Goal: Book appointment/travel/reservation

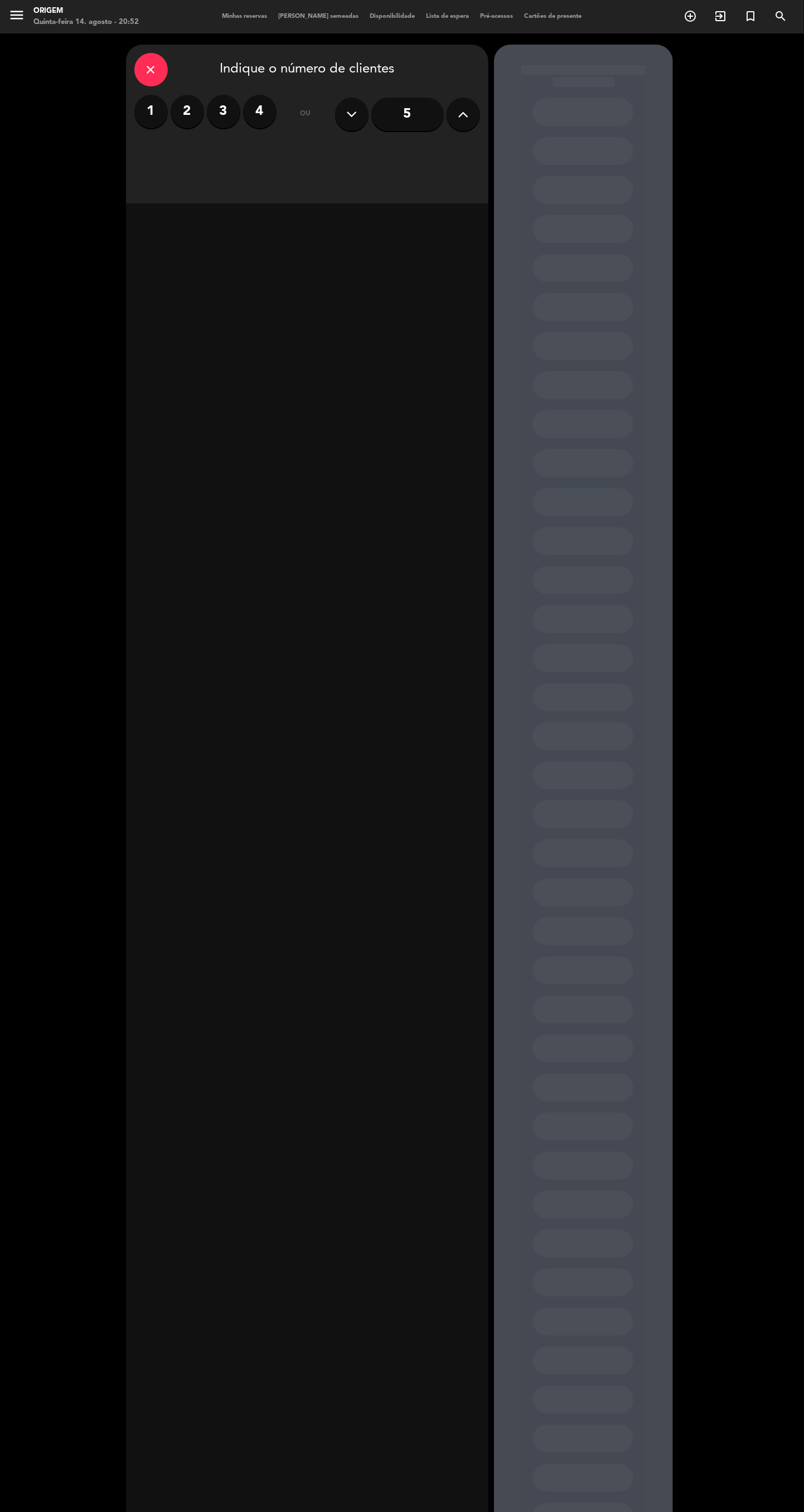
click at [142, 70] on div "close" at bounding box center [151, 70] width 33 height 33
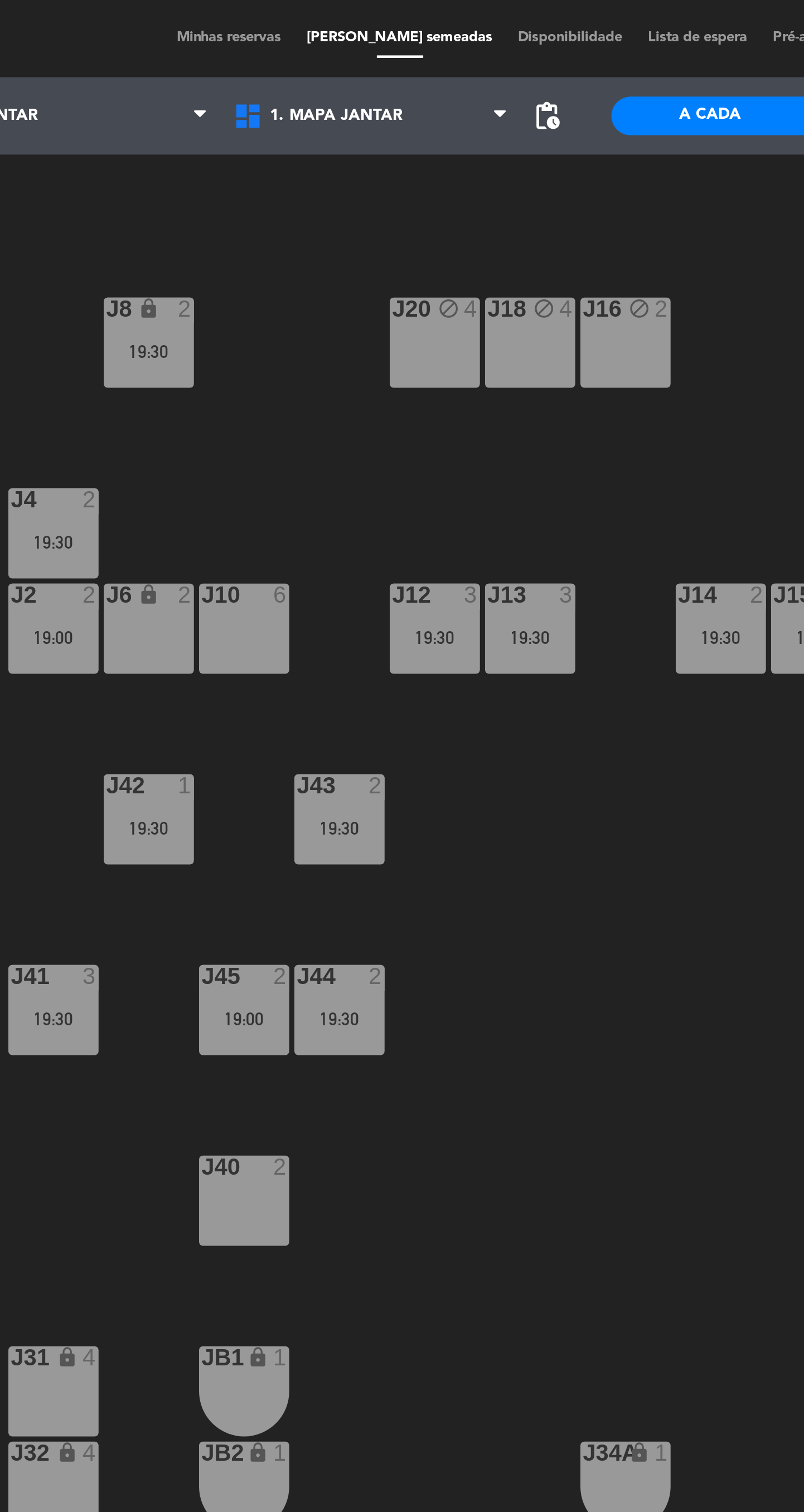
click at [339, 154] on div "J20 block 4" at bounding box center [333, 148] width 39 height 39
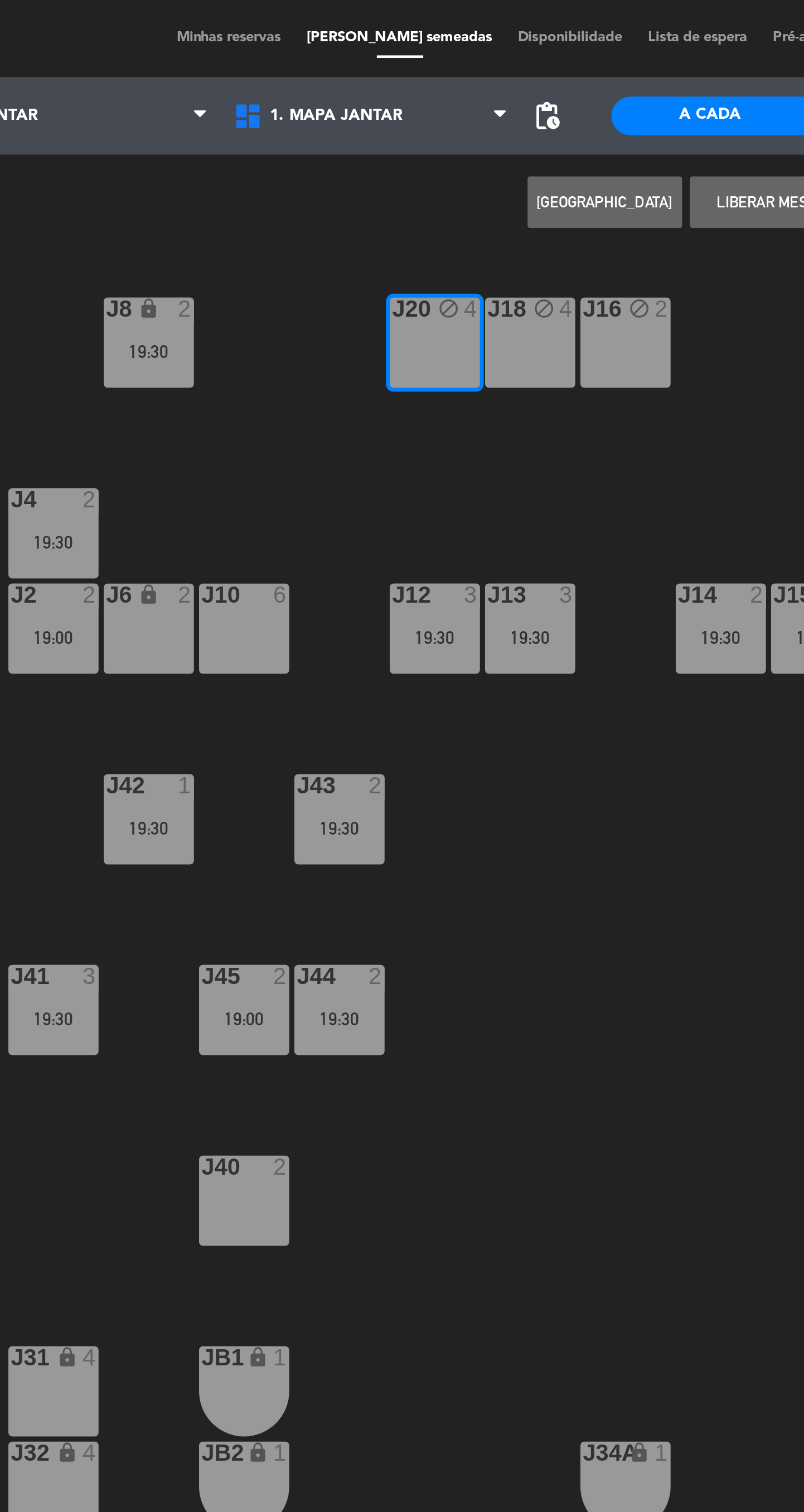
click at [378, 146] on div "J18 block 4" at bounding box center [374, 148] width 39 height 39
click at [409, 87] on button "[GEOGRAPHIC_DATA]" at bounding box center [408, 87] width 67 height 22
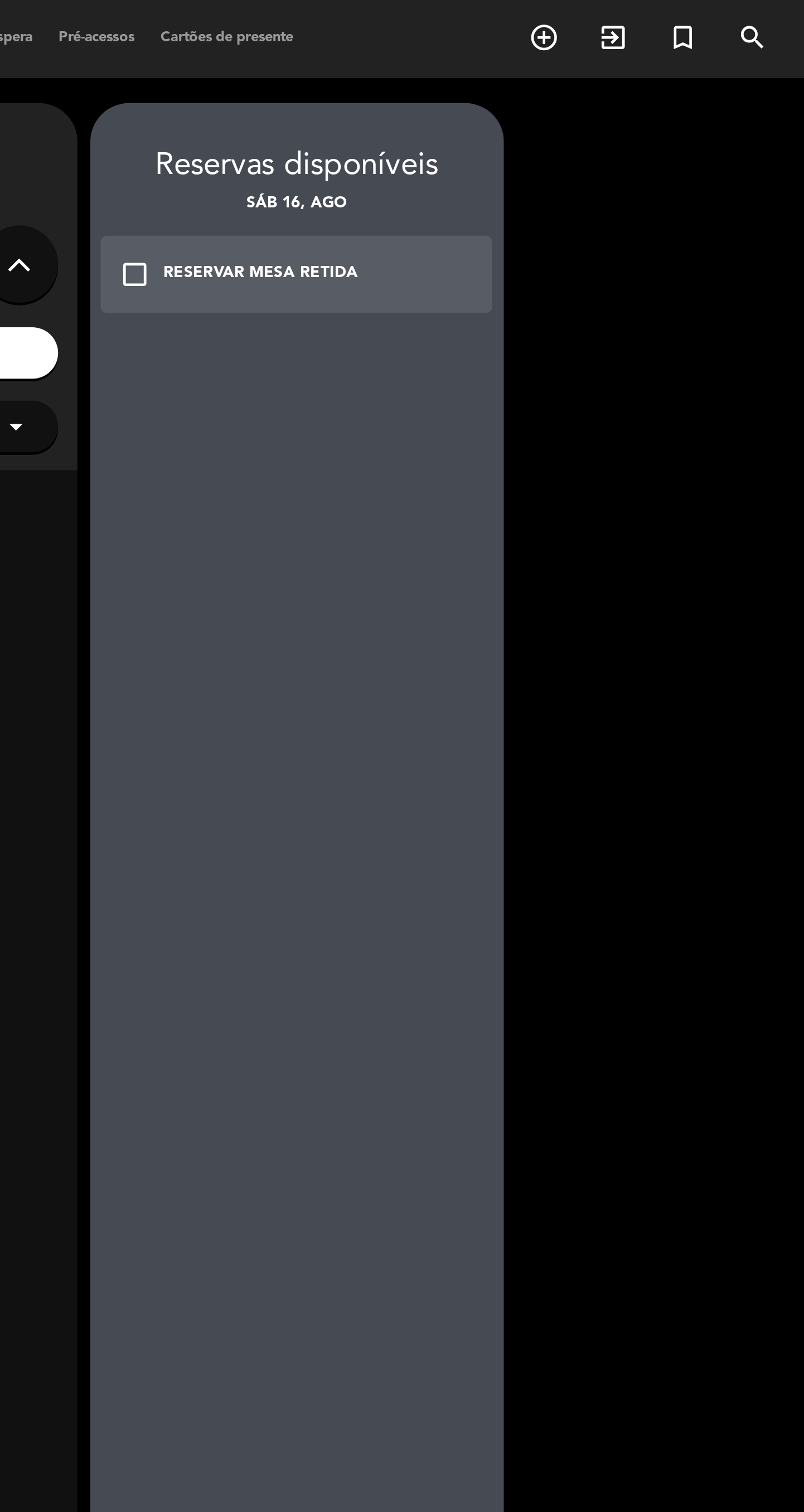
click at [649, 125] on div "check_box_outline_blank RESERVAR MESA RETIDA" at bounding box center [583, 119] width 170 height 33
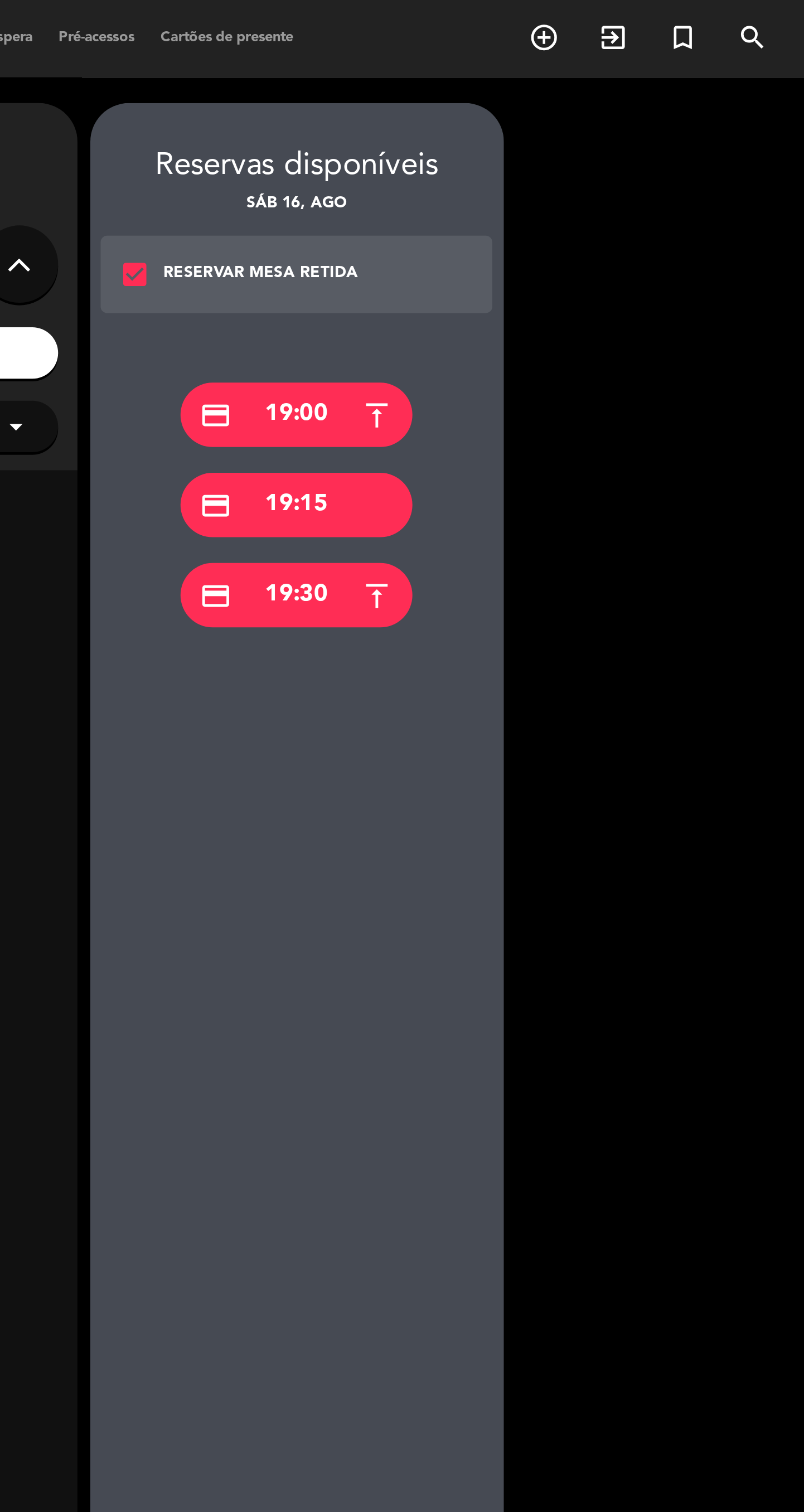
click at [608, 263] on div "credit_card 19:30" at bounding box center [582, 257] width 100 height 28
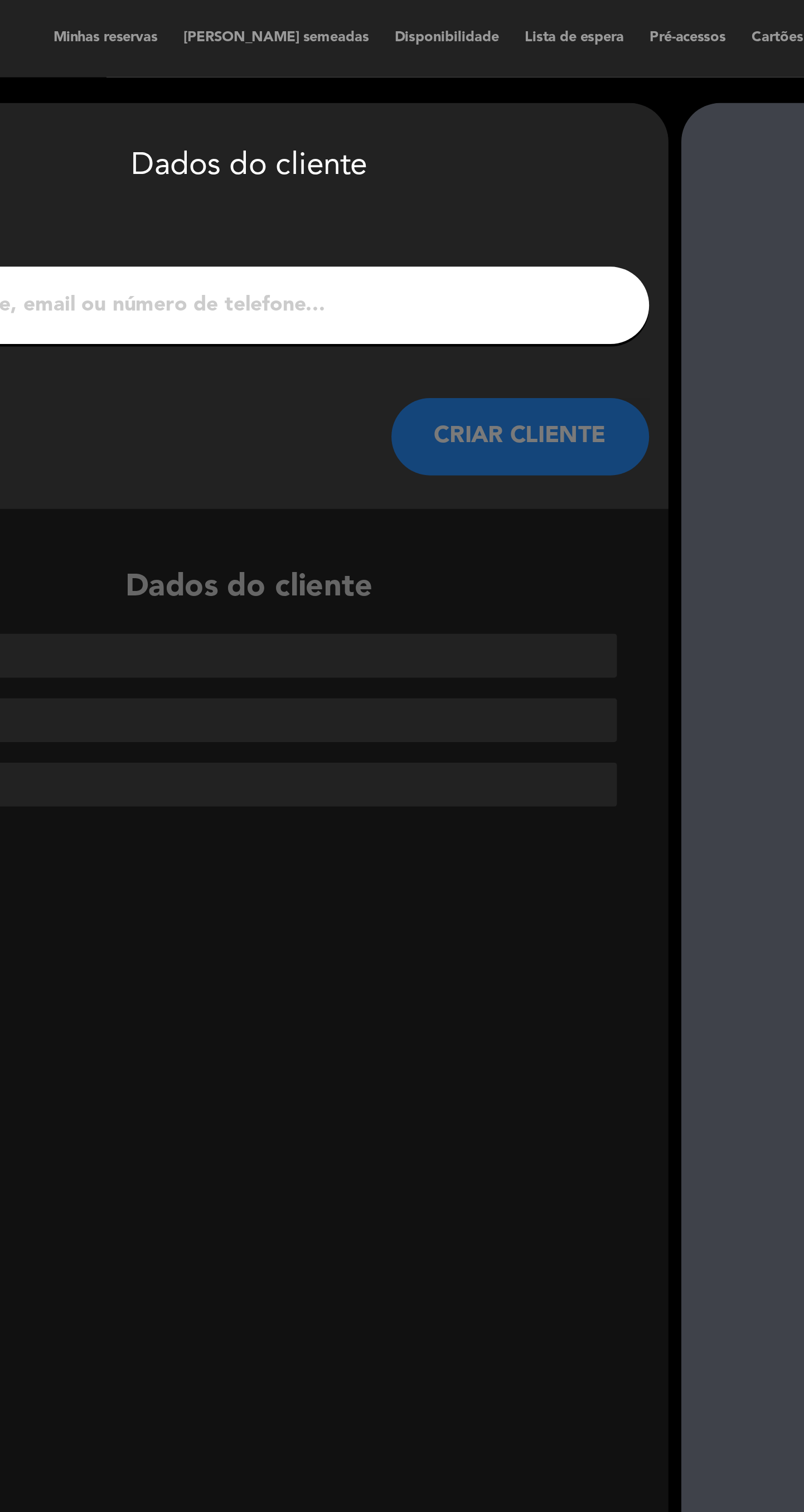
click at [410, 127] on input "1" at bounding box center [306, 132] width 328 height 16
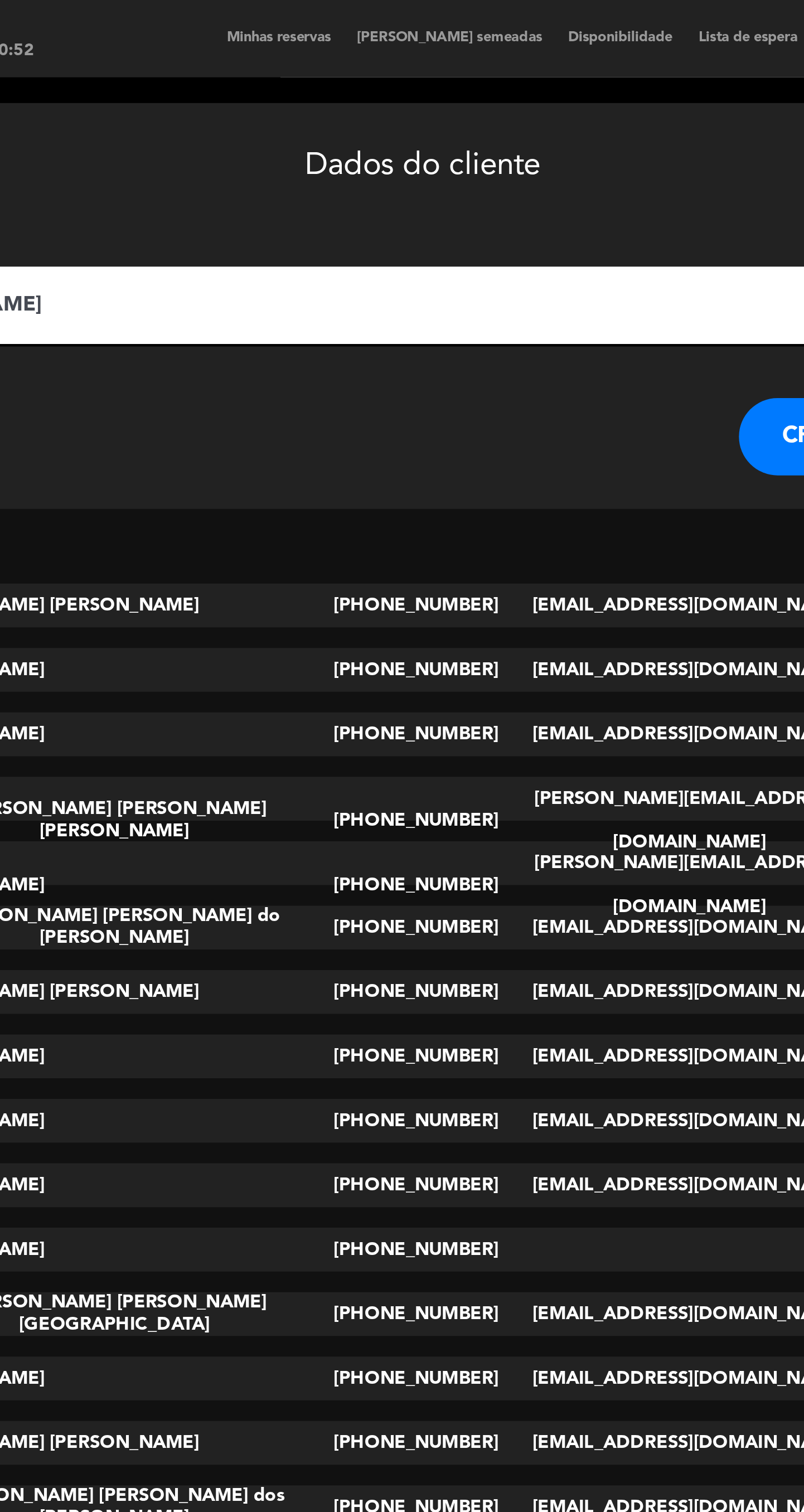
type input "[PERSON_NAME]"
click at [444, 192] on button "CRIAR CLIENTE" at bounding box center [499, 189] width 112 height 33
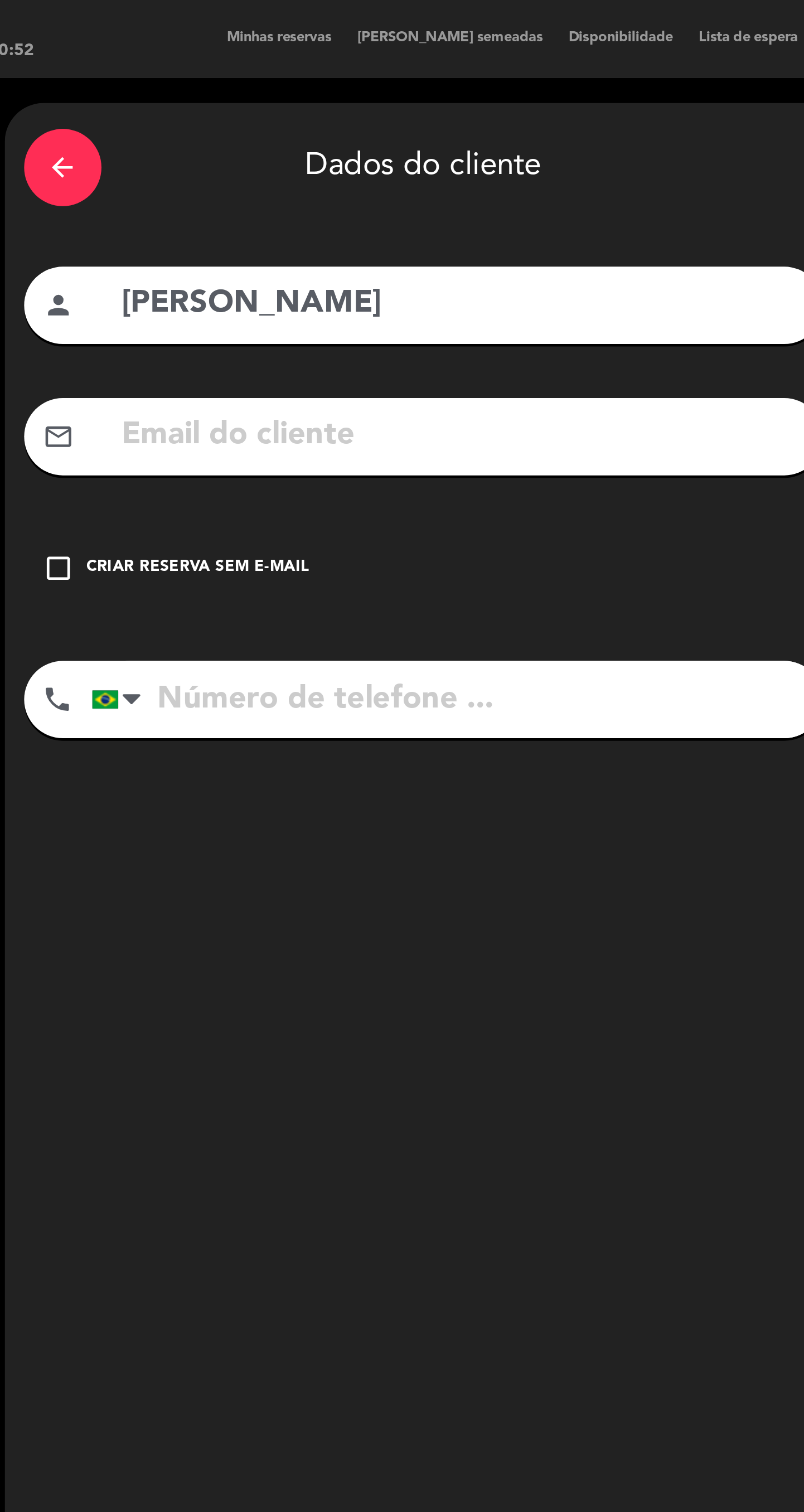
click at [374, 257] on div "check_box_outline_blank Criar reserva sem e-mail" at bounding box center [307, 245] width 346 height 33
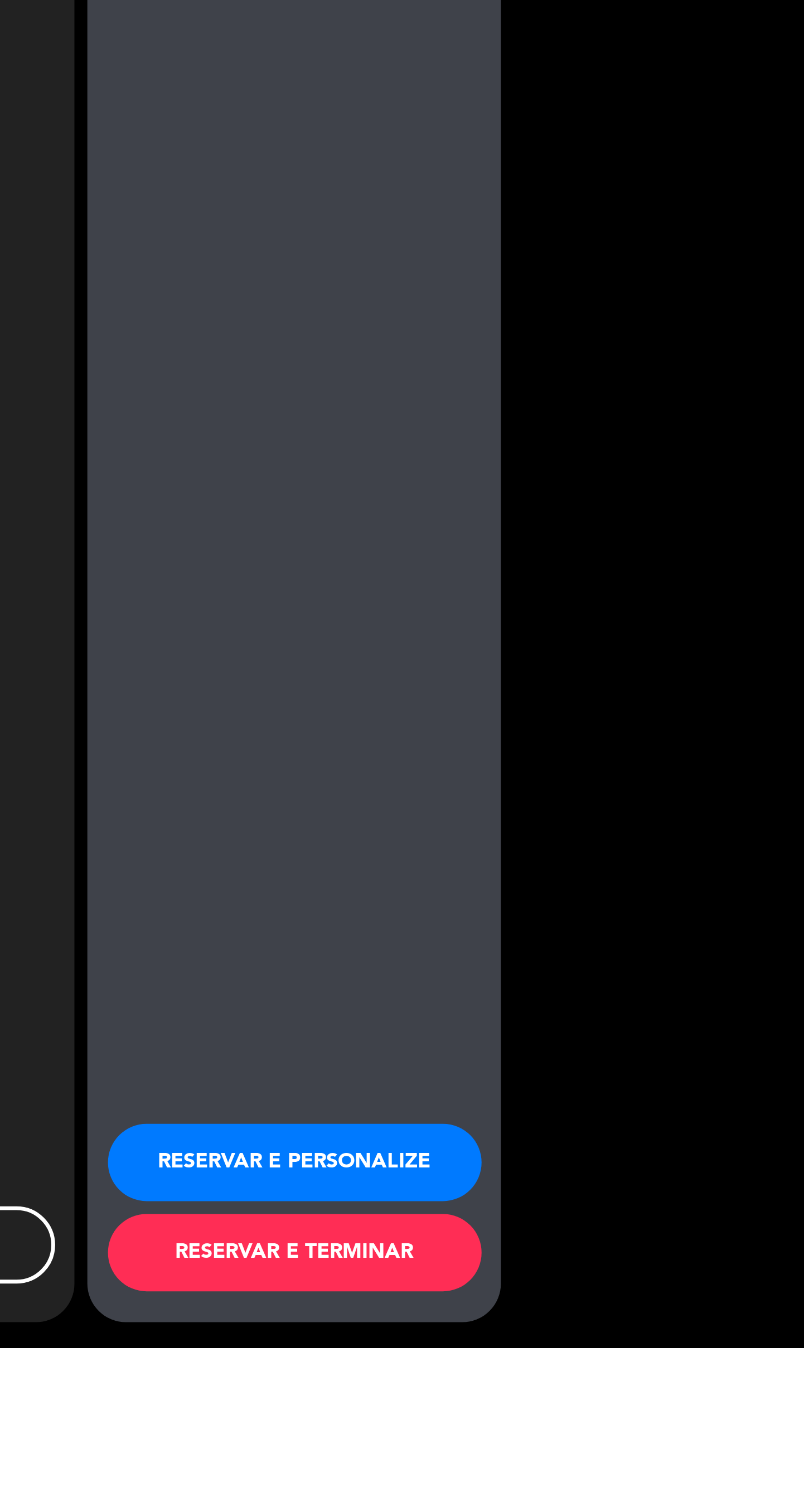
click at [632, 1487] on button "RESERVAR E TERMINAR" at bounding box center [583, 1471] width 161 height 33
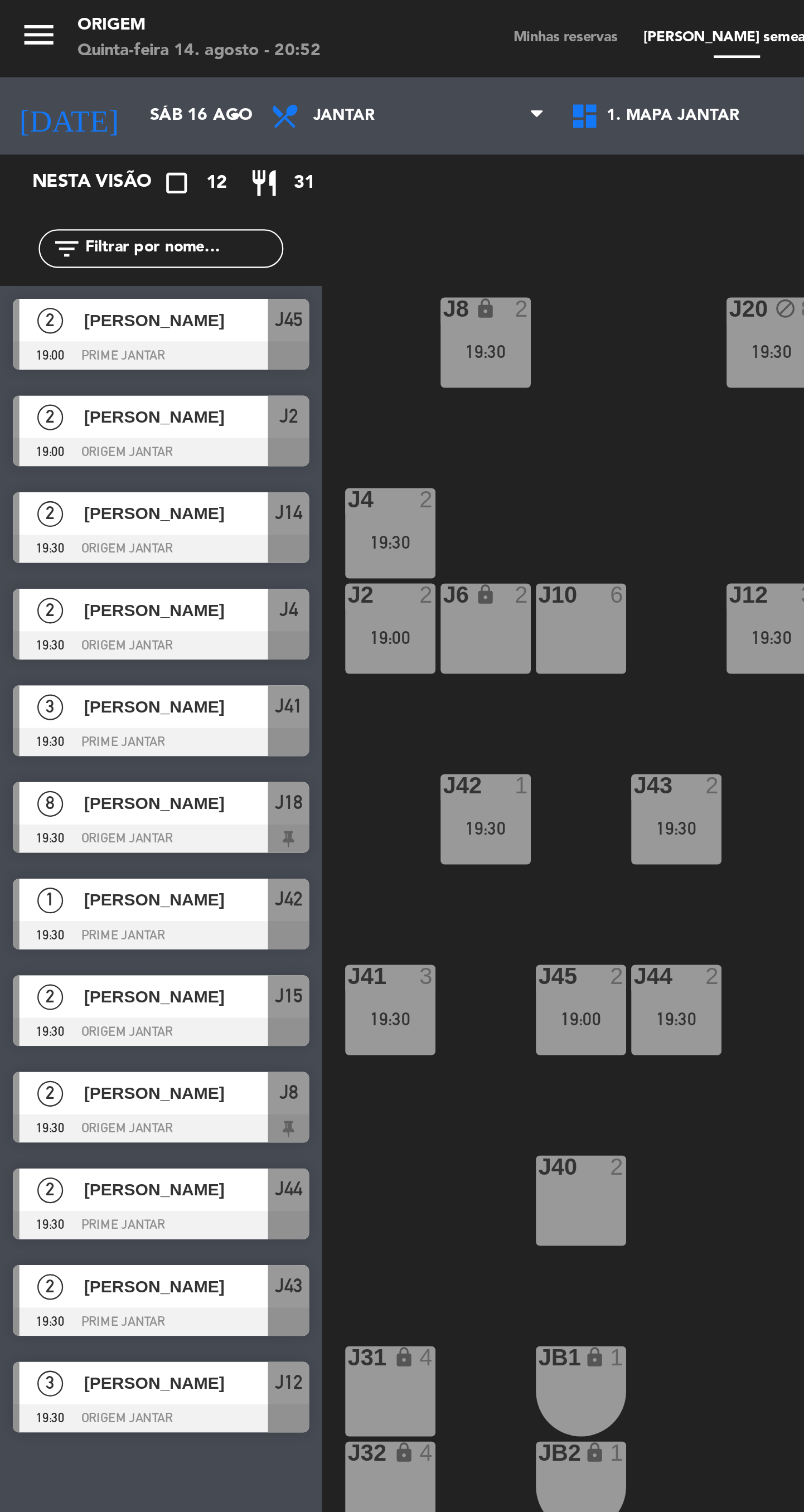
click at [320, 153] on div "19:30" at bounding box center [333, 152] width 39 height 8
click at [332, 199] on div at bounding box center [377, 199] width 119 height 12
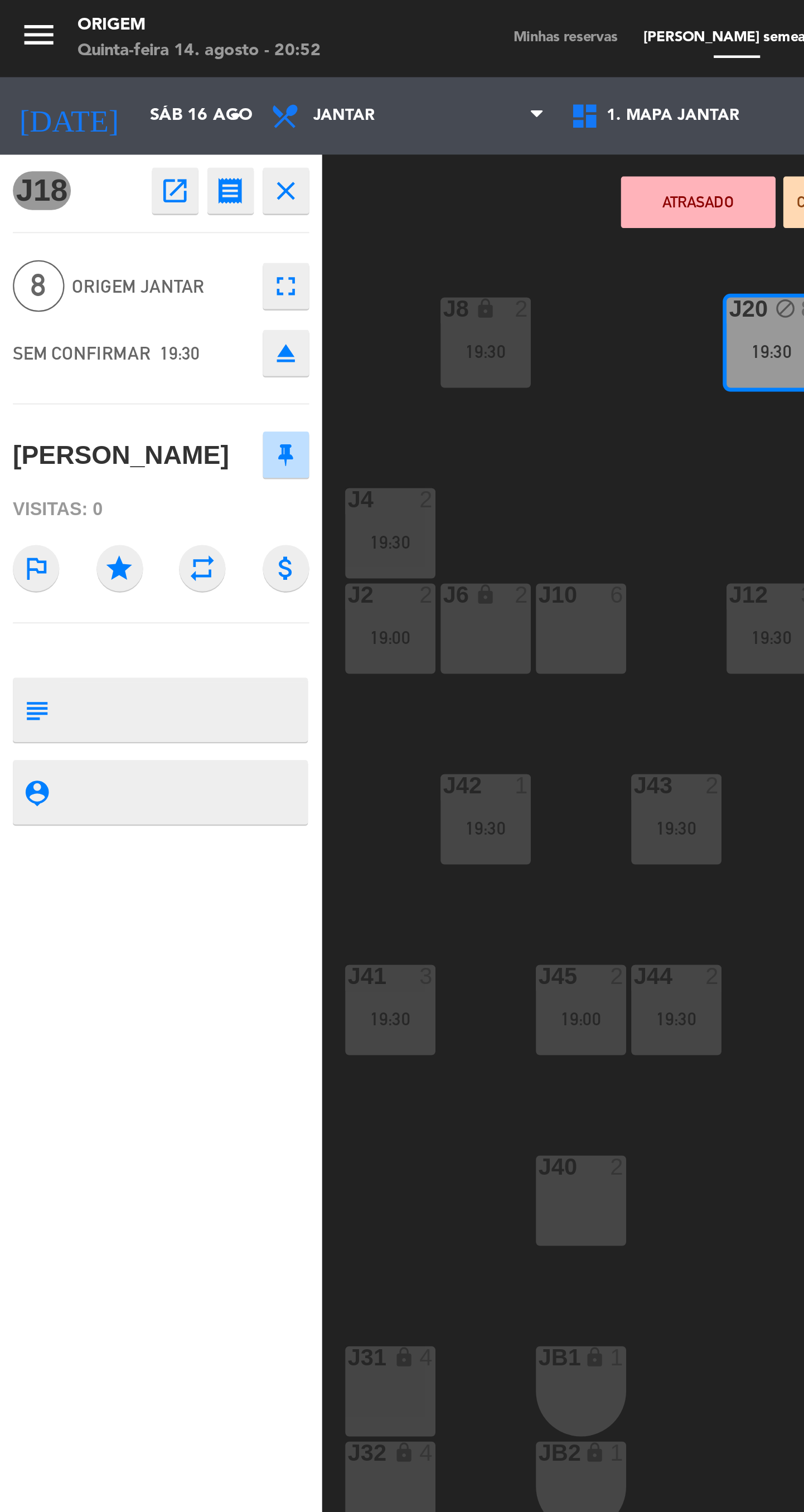
click at [85, 337] on textarea at bounding box center [78, 343] width 107 height 14
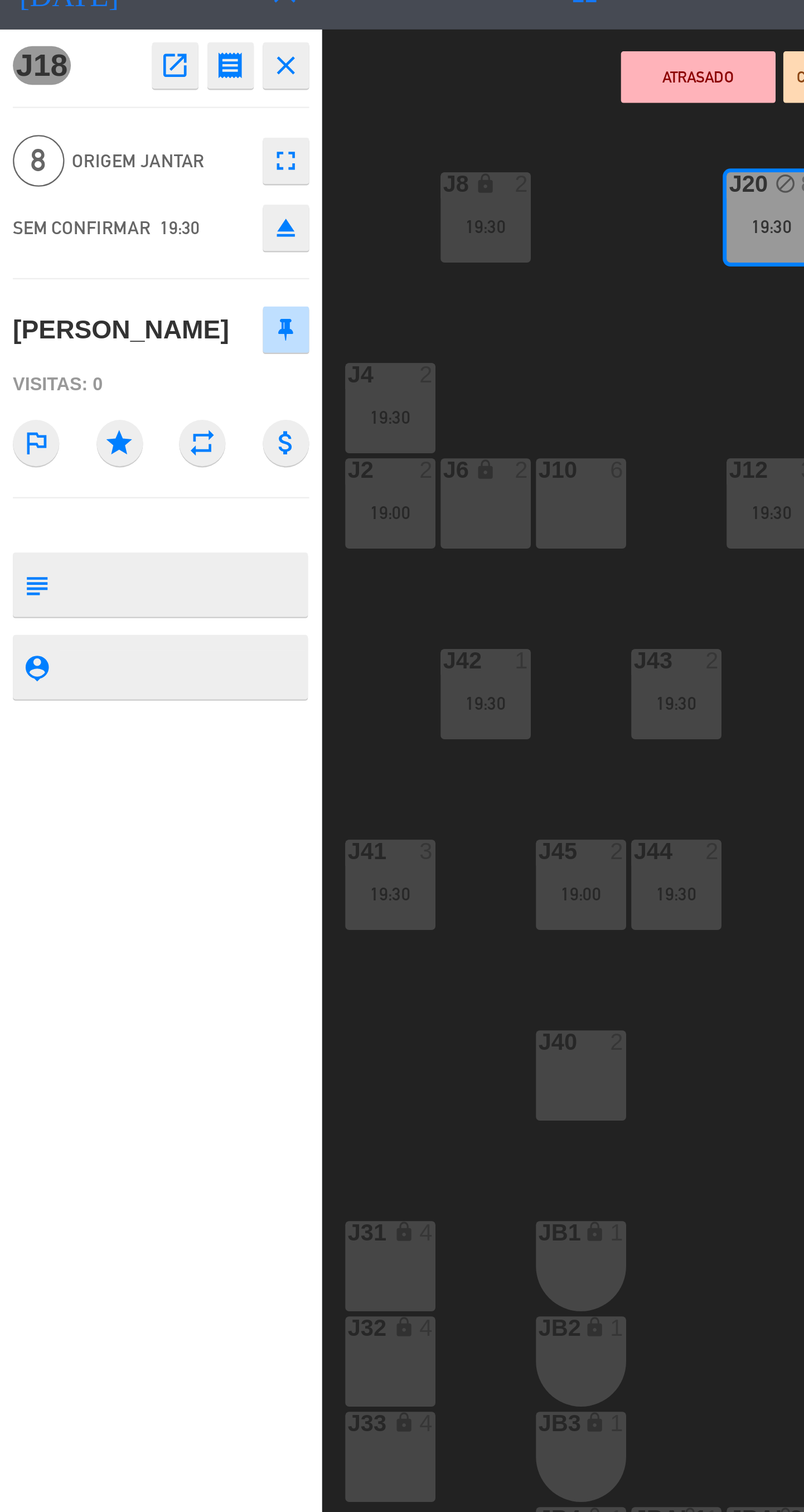
click at [89, 298] on textarea at bounding box center [78, 307] width 107 height 24
type textarea "Possuem antecipação de R$1.520"
click at [36, 386] on div "J18 open_in_new receipt 7:30 PM Sáb, 16 ago 8 pessoas [PERSON_NAME] J18+J20 clo…" at bounding box center [70, 789] width 139 height 1445
click at [78, 507] on div "J18 open_in_new receipt 7:30 PM Sáb, 16 ago 8 pessoas [PERSON_NAME] J18+J20 clo…" at bounding box center [70, 789] width 139 height 1445
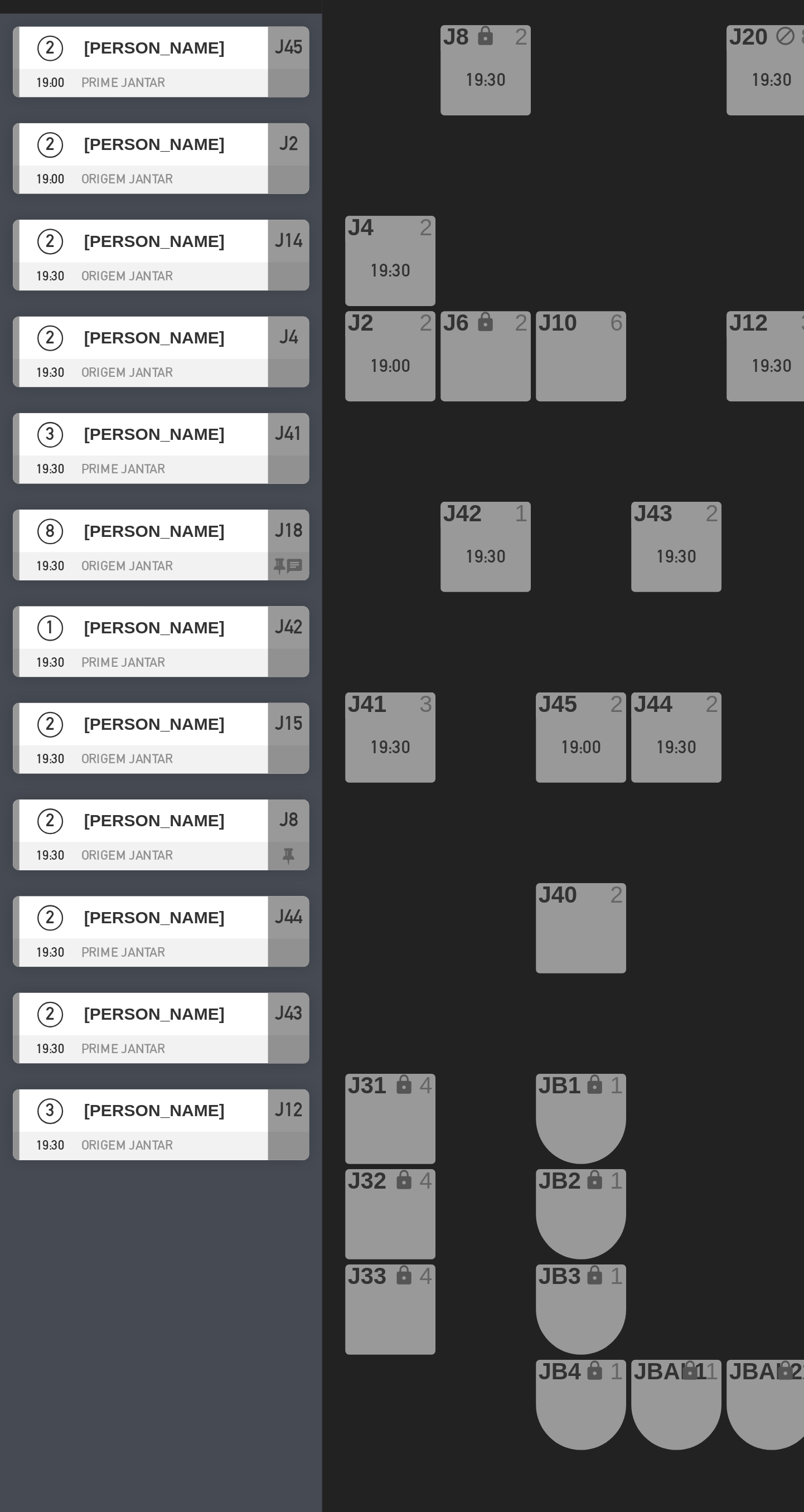
click at [320, 556] on div "J20 block 8 19:30 J16 block 2 J8 lock 2 19:30 J18 block 8 19:30 J4 2 19:30 J10 …" at bounding box center [476, 872] width 657 height 1529
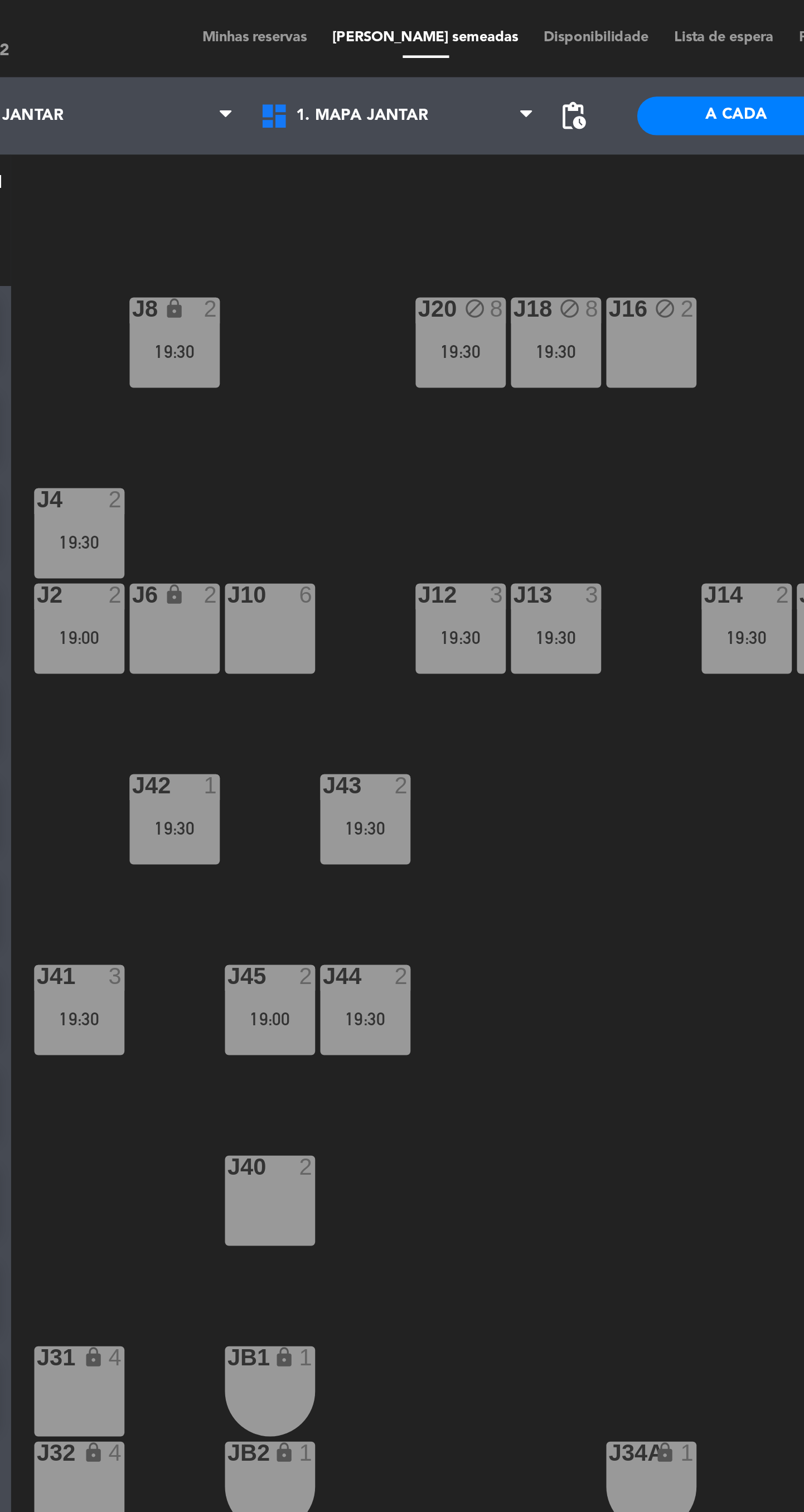
click at [335, 277] on div "19:30" at bounding box center [333, 276] width 39 height 8
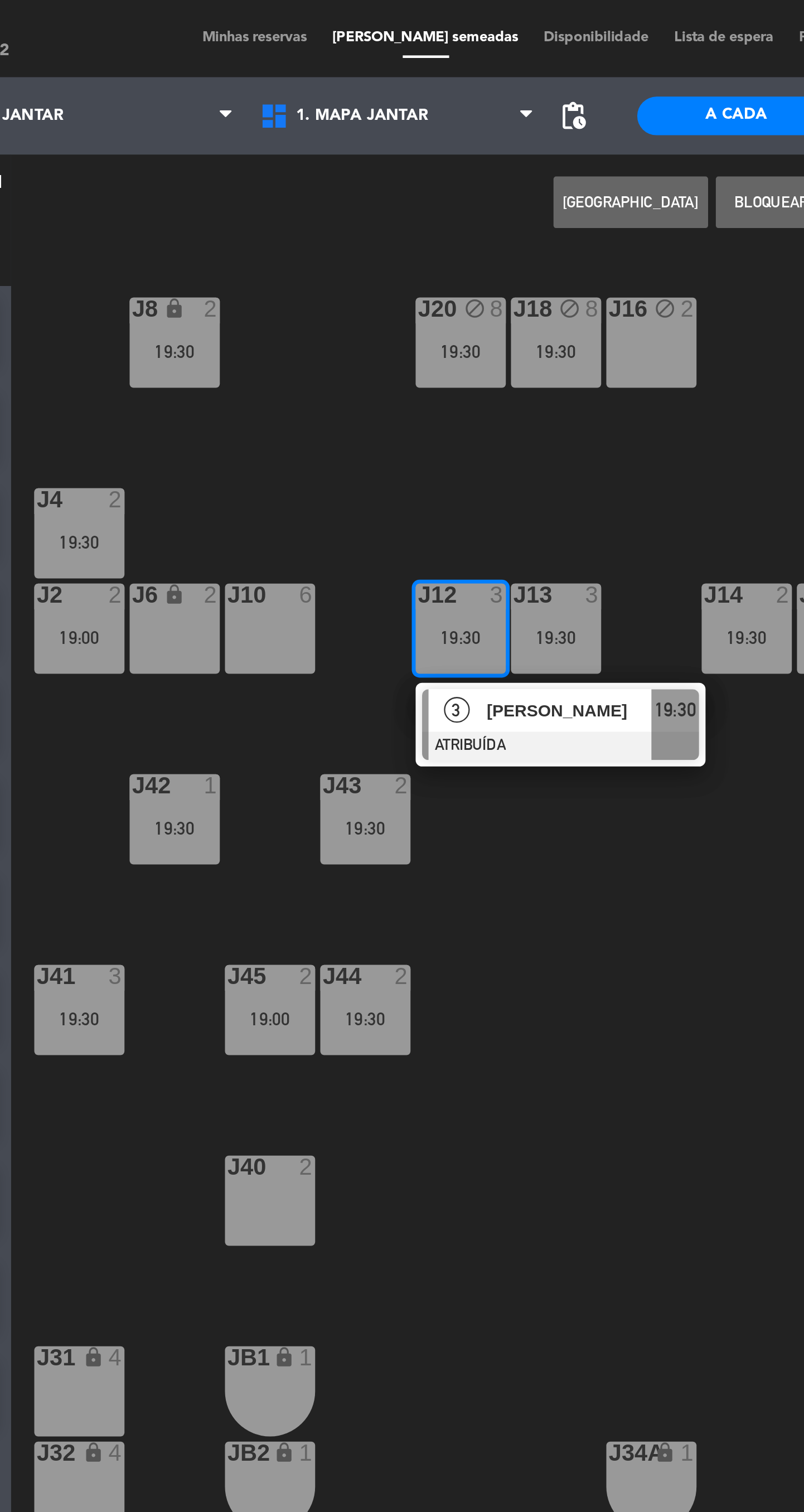
click at [244, 280] on div "J10 6" at bounding box center [251, 272] width 39 height 39
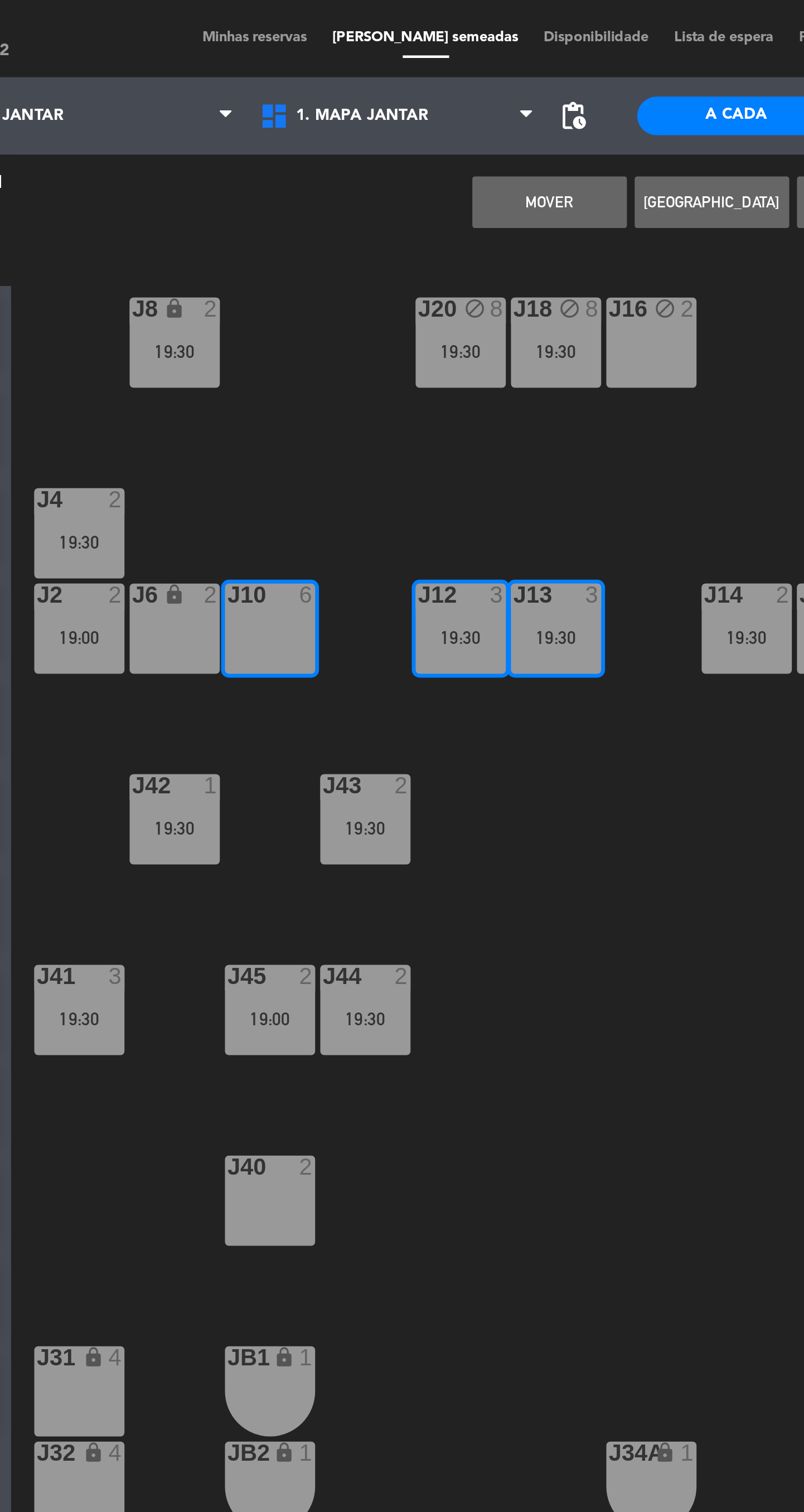
click at [379, 98] on button "MOVER" at bounding box center [372, 87] width 67 height 22
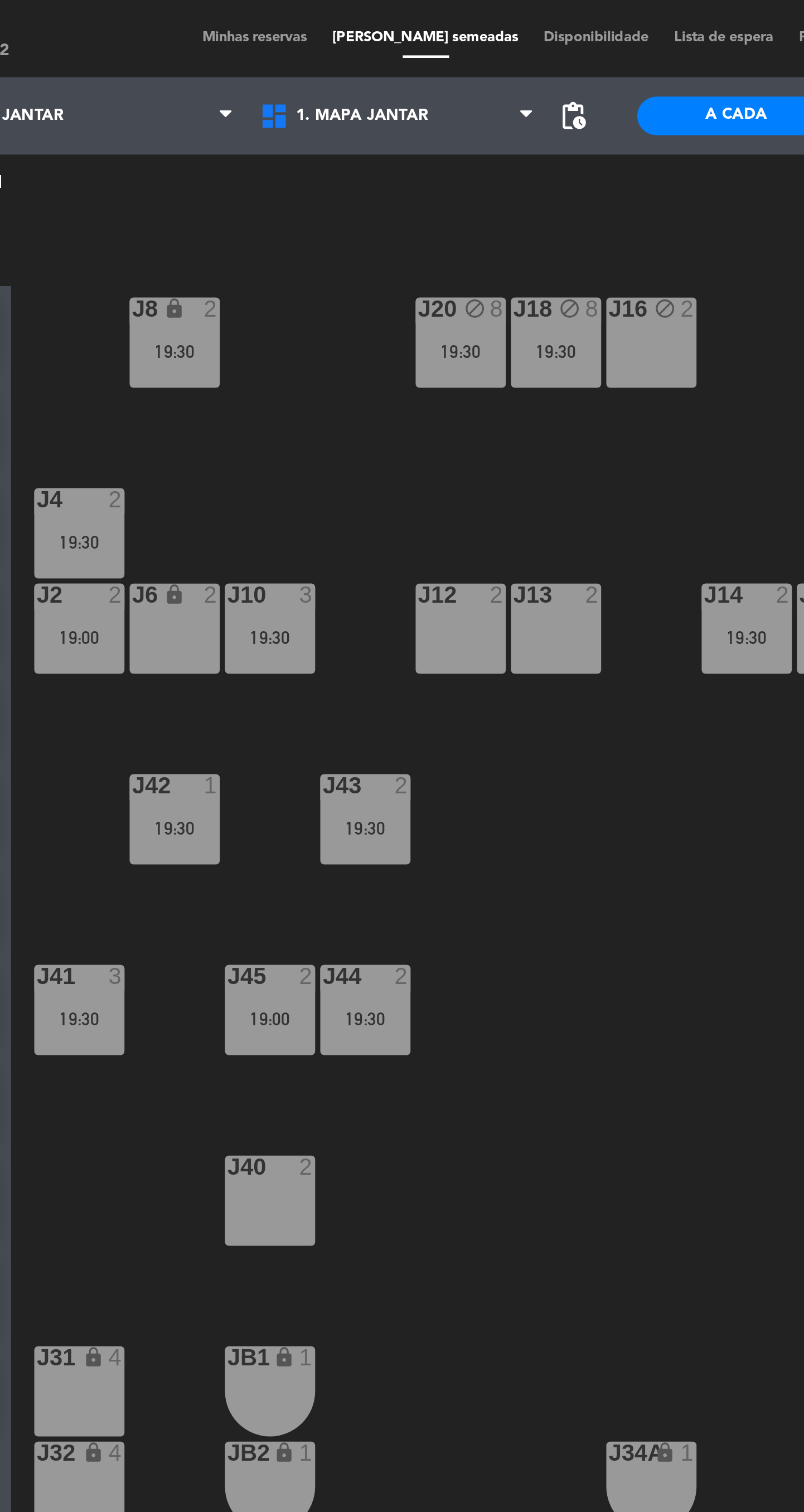
click at [169, 238] on div "19:30" at bounding box center [169, 235] width 39 height 8
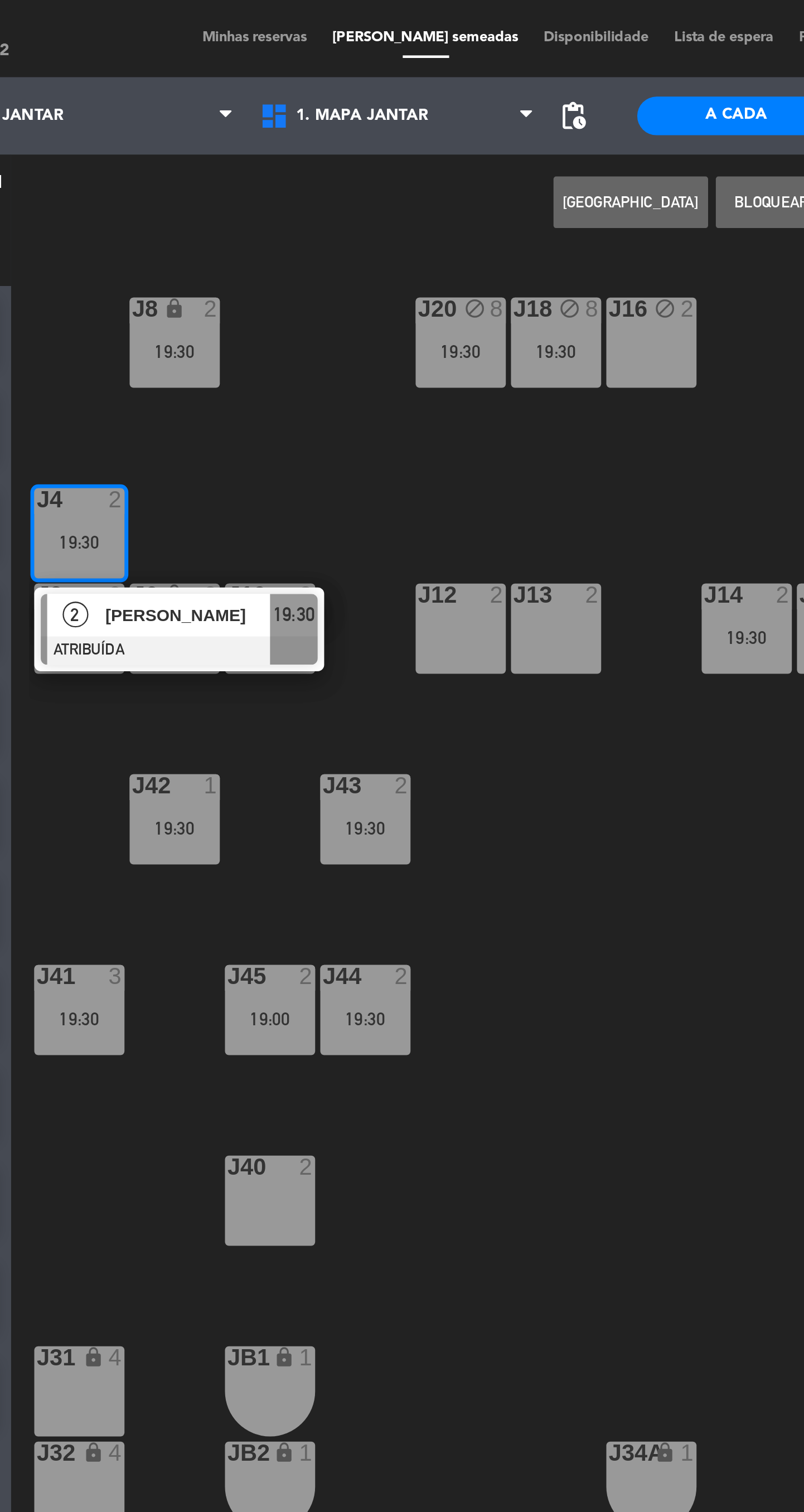
click at [336, 274] on div "J12 2" at bounding box center [333, 272] width 39 height 39
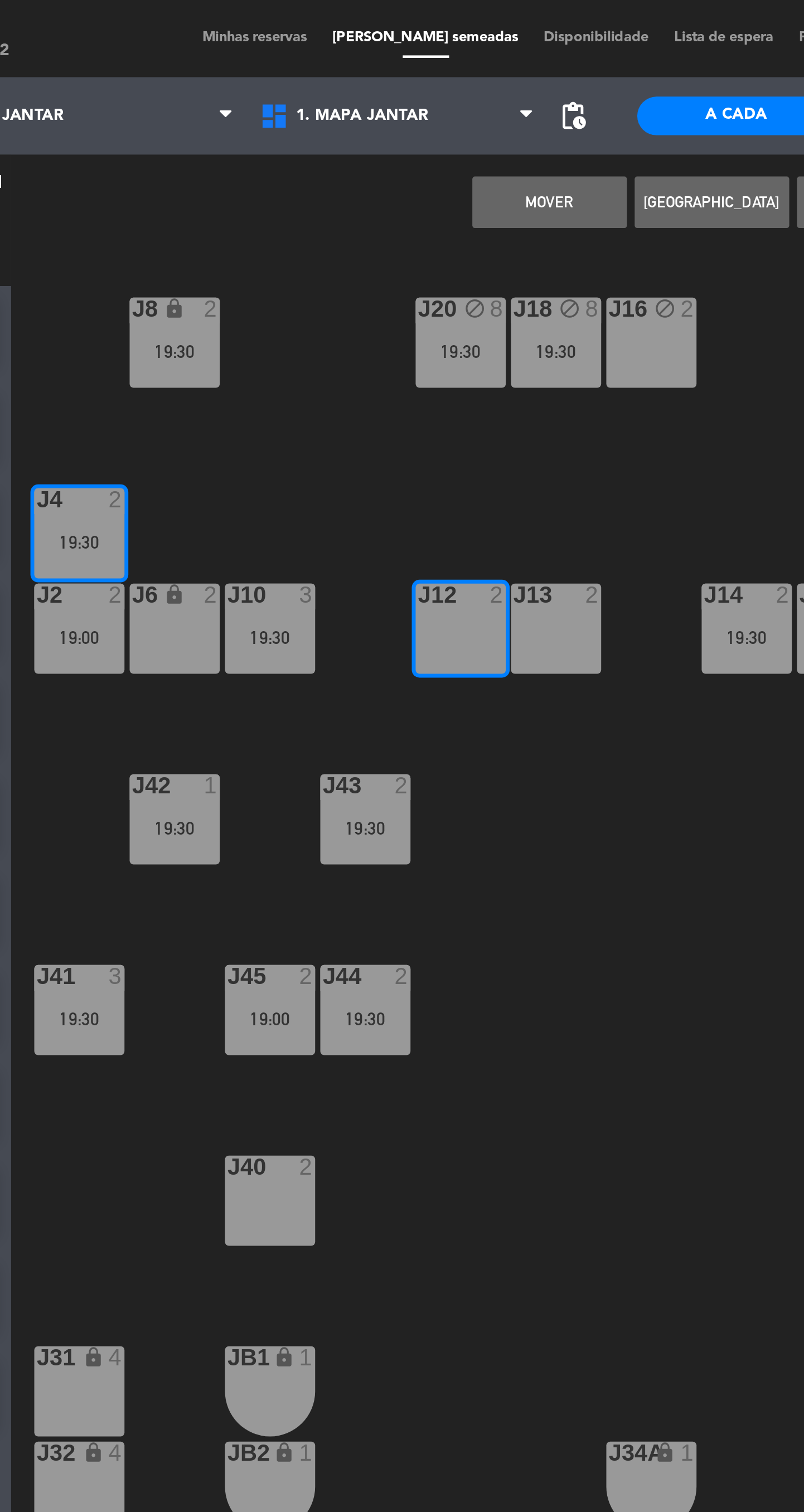
click at [381, 82] on button "MOVER" at bounding box center [372, 87] width 67 height 22
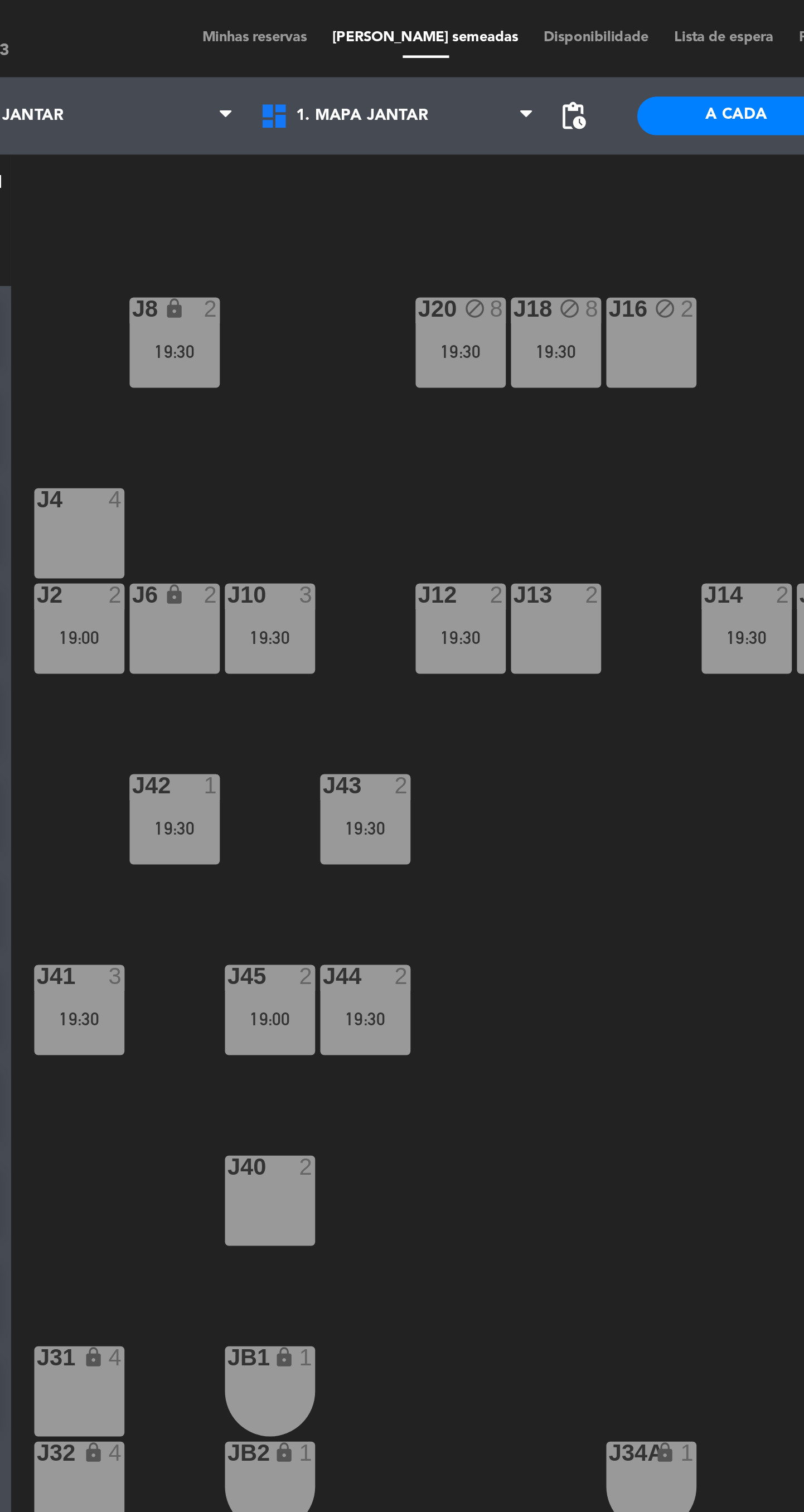
click at [259, 276] on div "19:30" at bounding box center [251, 276] width 39 height 8
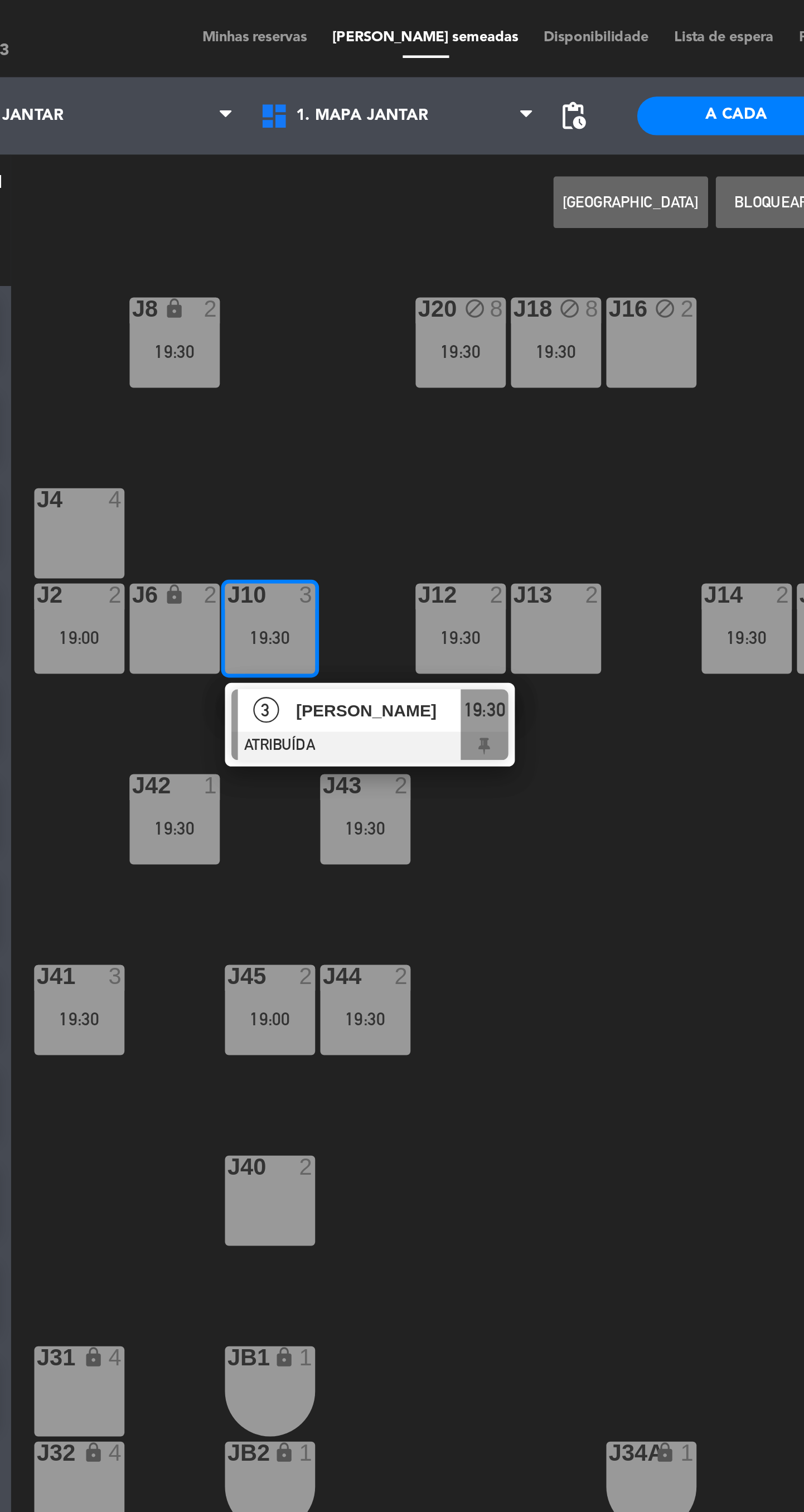
click at [165, 233] on div "J4 4" at bounding box center [169, 230] width 39 height 39
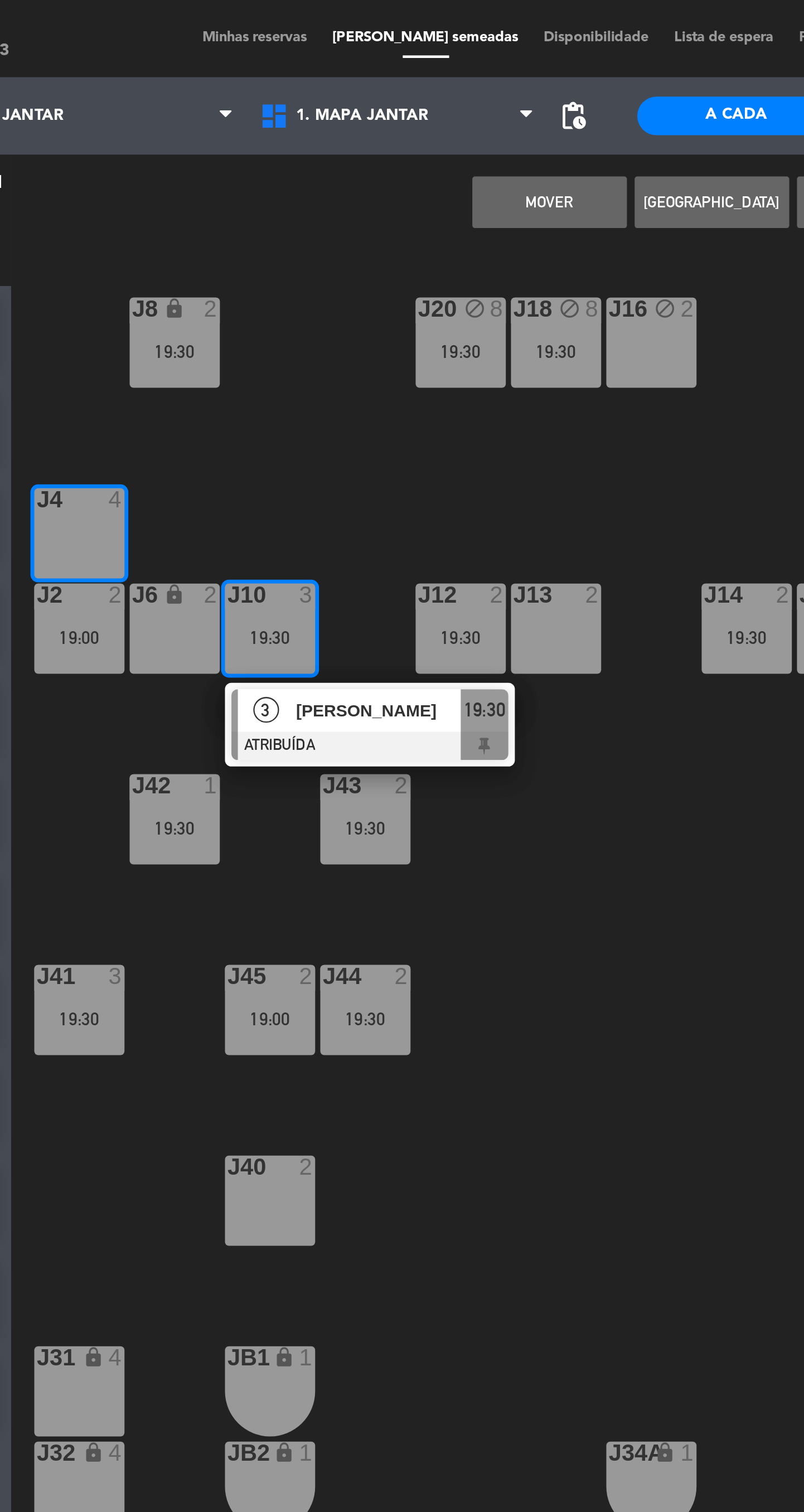
click at [377, 85] on button "MOVER" at bounding box center [372, 87] width 67 height 22
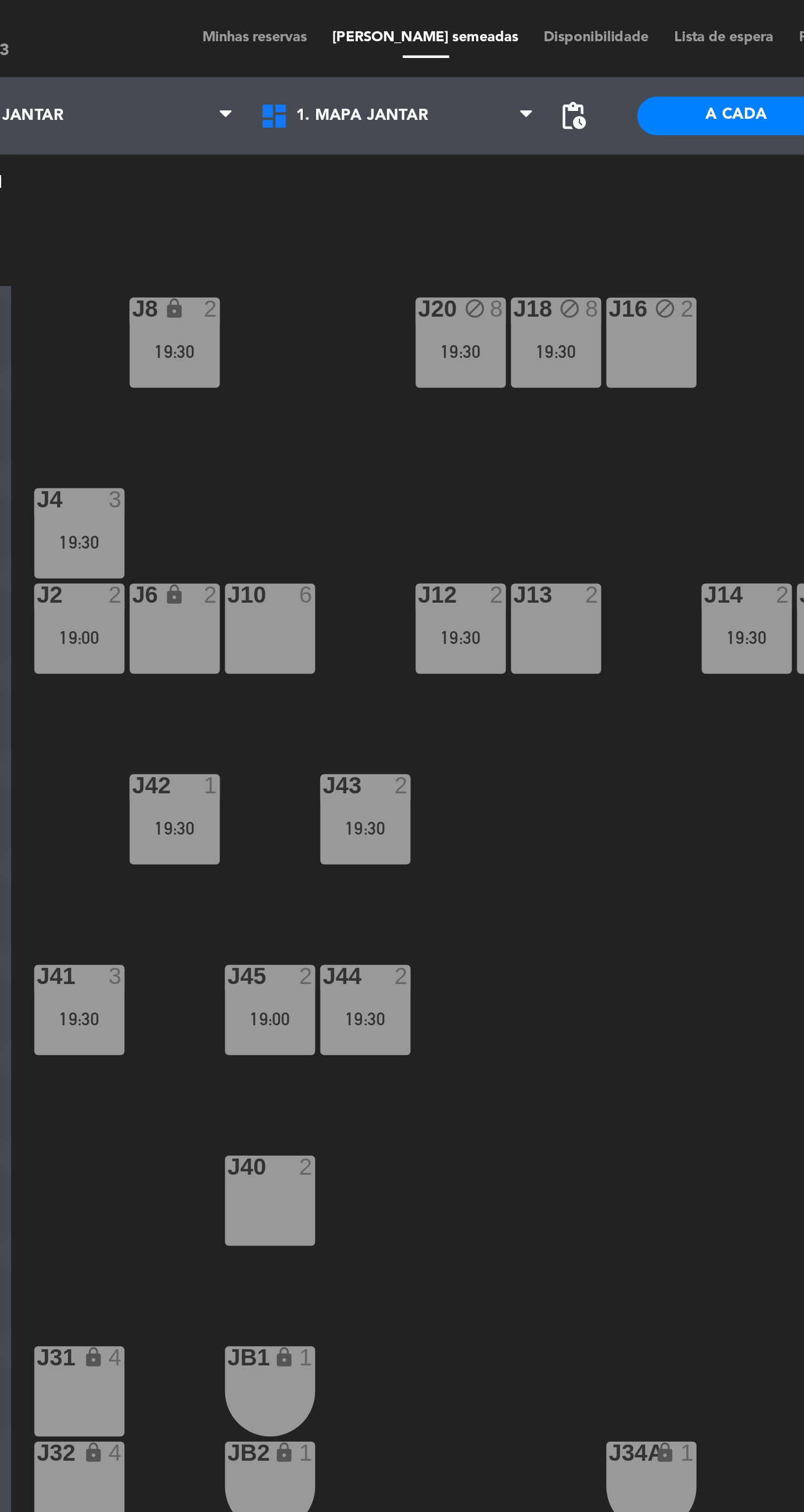
click at [419, 148] on div "J16 block 2" at bounding box center [415, 148] width 39 height 39
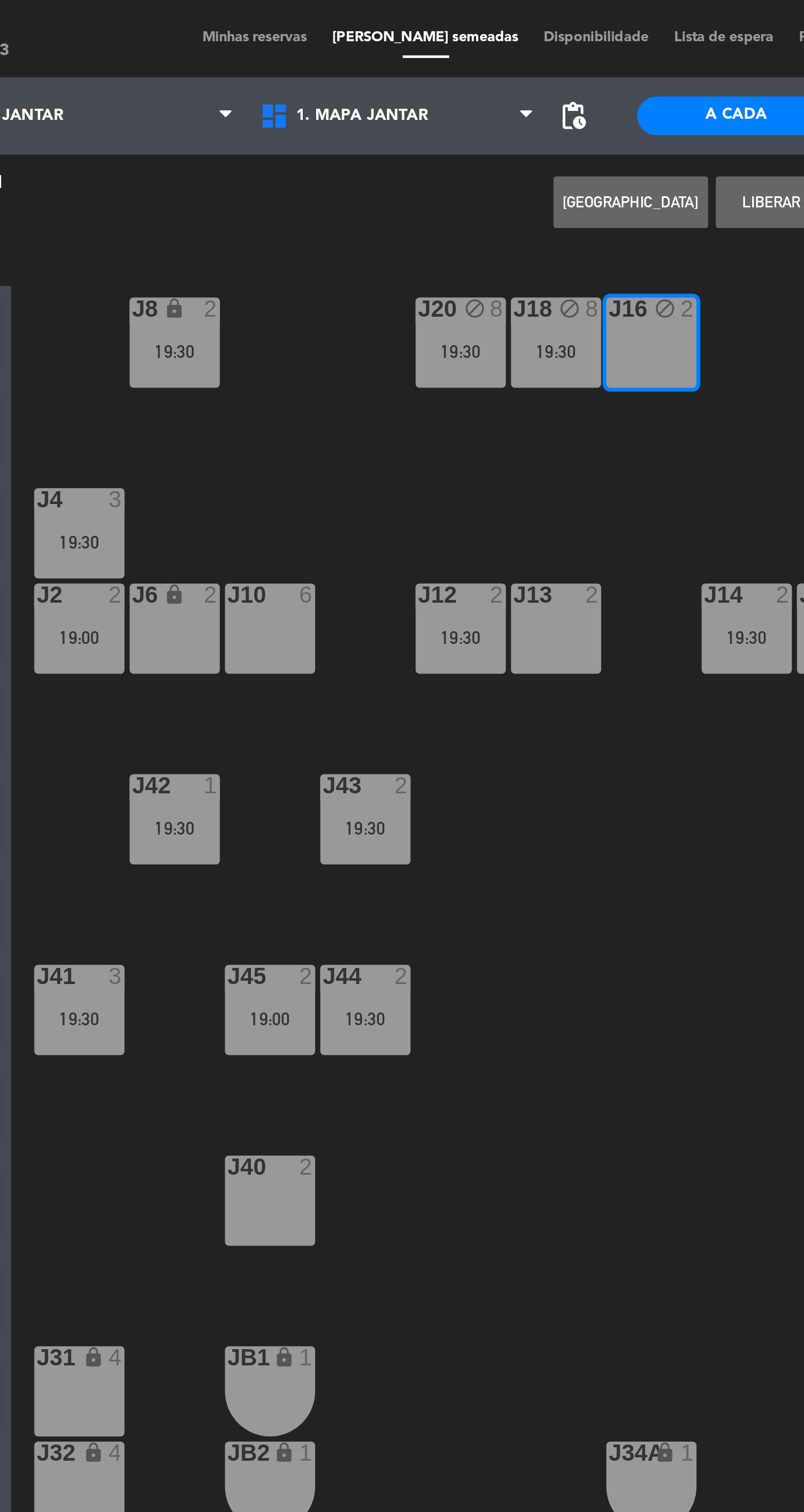
click at [457, 94] on button "Liberar Mesa" at bounding box center [477, 87] width 67 height 22
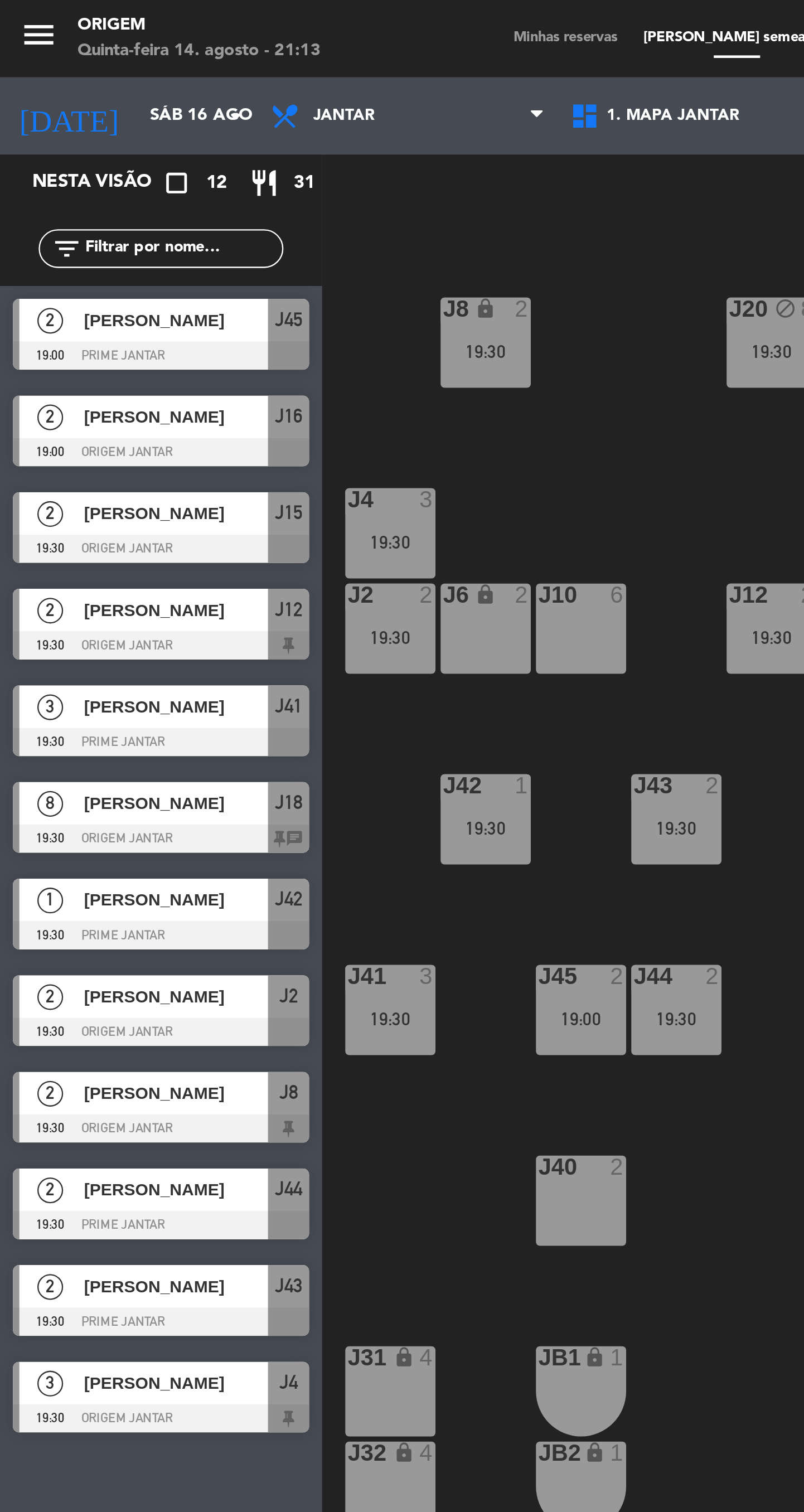
click at [83, 50] on input "Sáb 16 ago" at bounding box center [108, 50] width 98 height 20
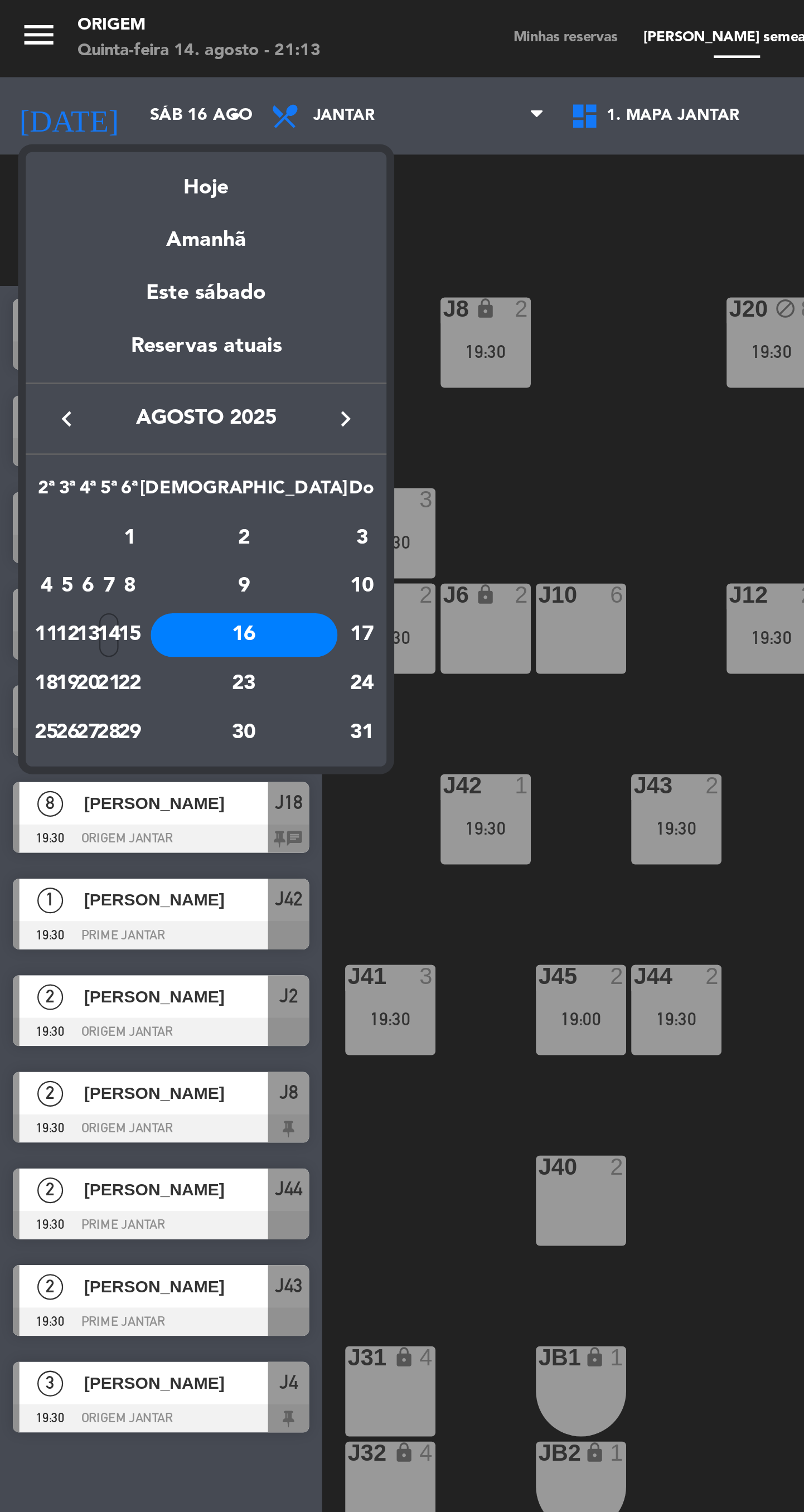
click at [43, 318] on td "27" at bounding box center [37, 317] width 9 height 21
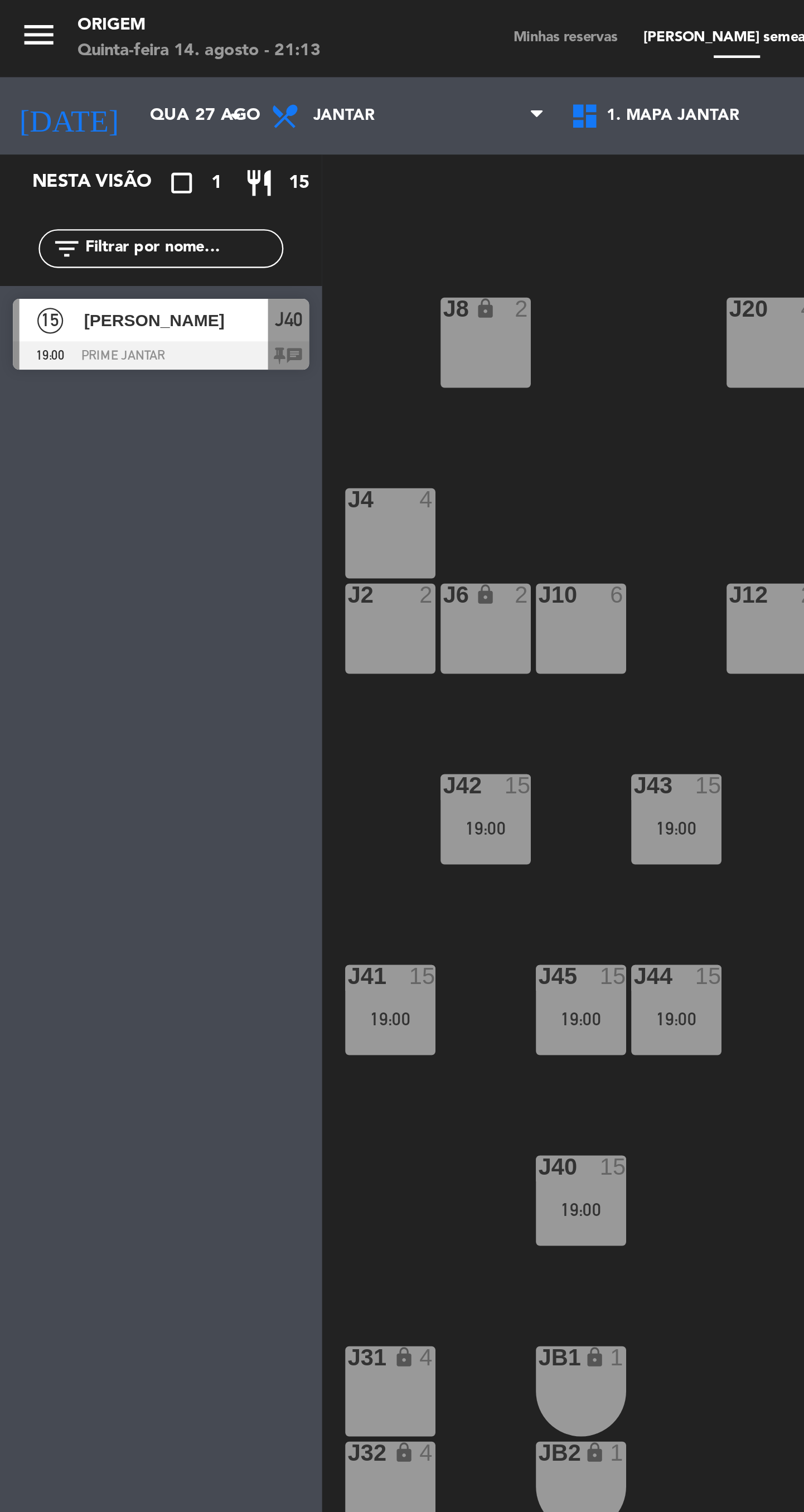
click at [80, 55] on input "Qua 27 ago" at bounding box center [108, 50] width 98 height 20
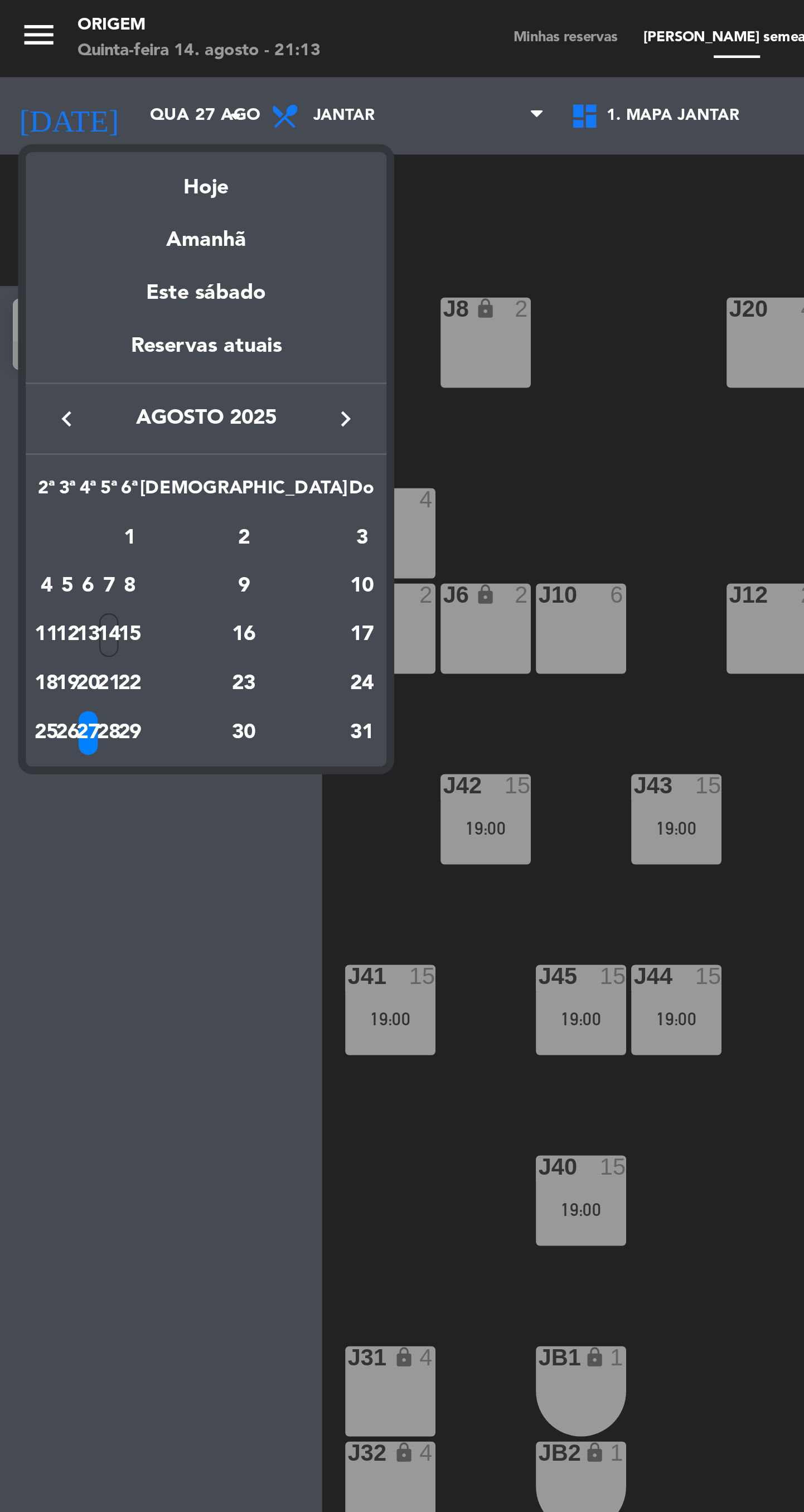
click at [33, 316] on div "26" at bounding box center [29, 317] width 9 height 19
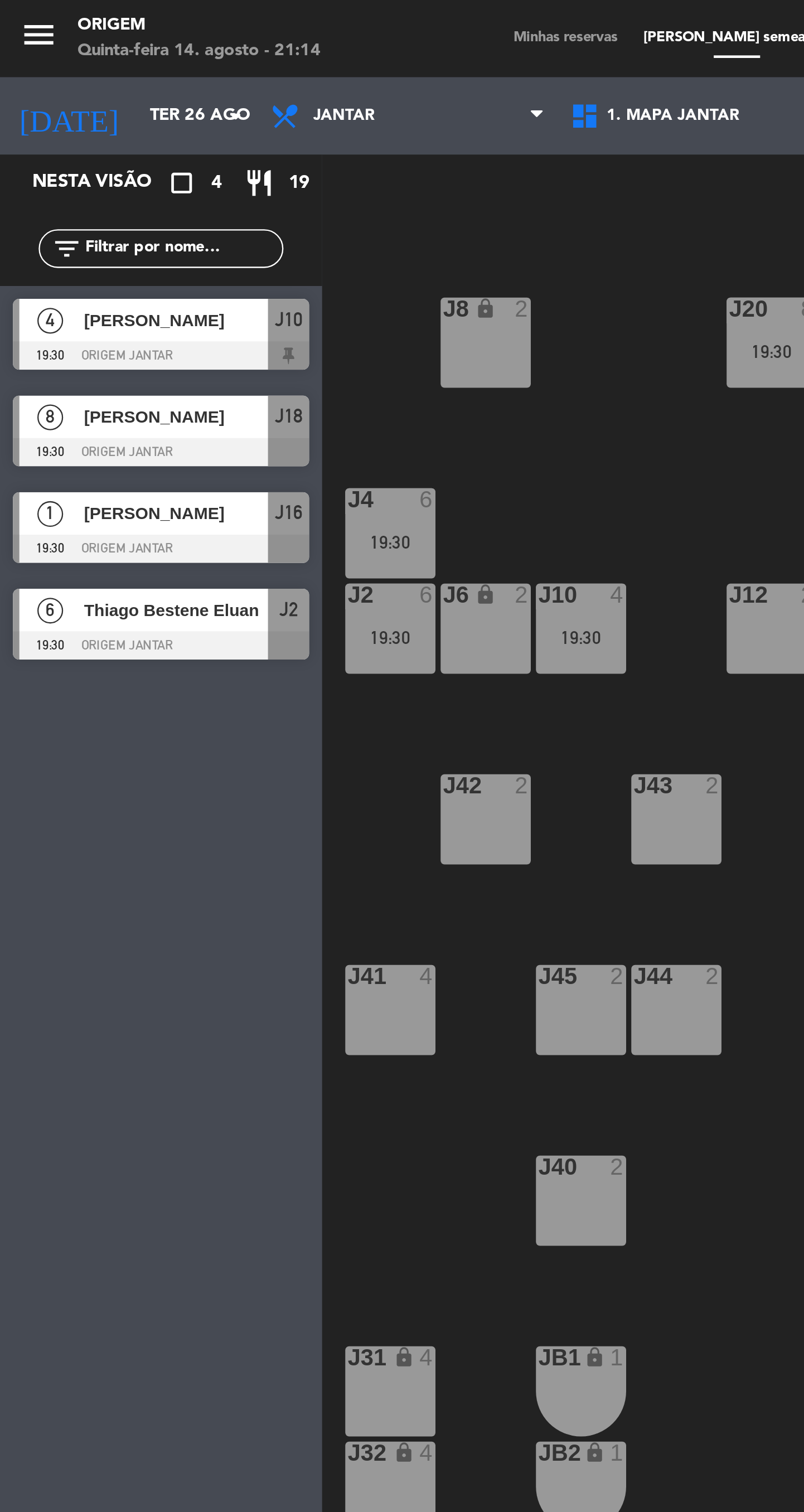
click at [83, 51] on input "Ter 26 ago" at bounding box center [108, 50] width 98 height 20
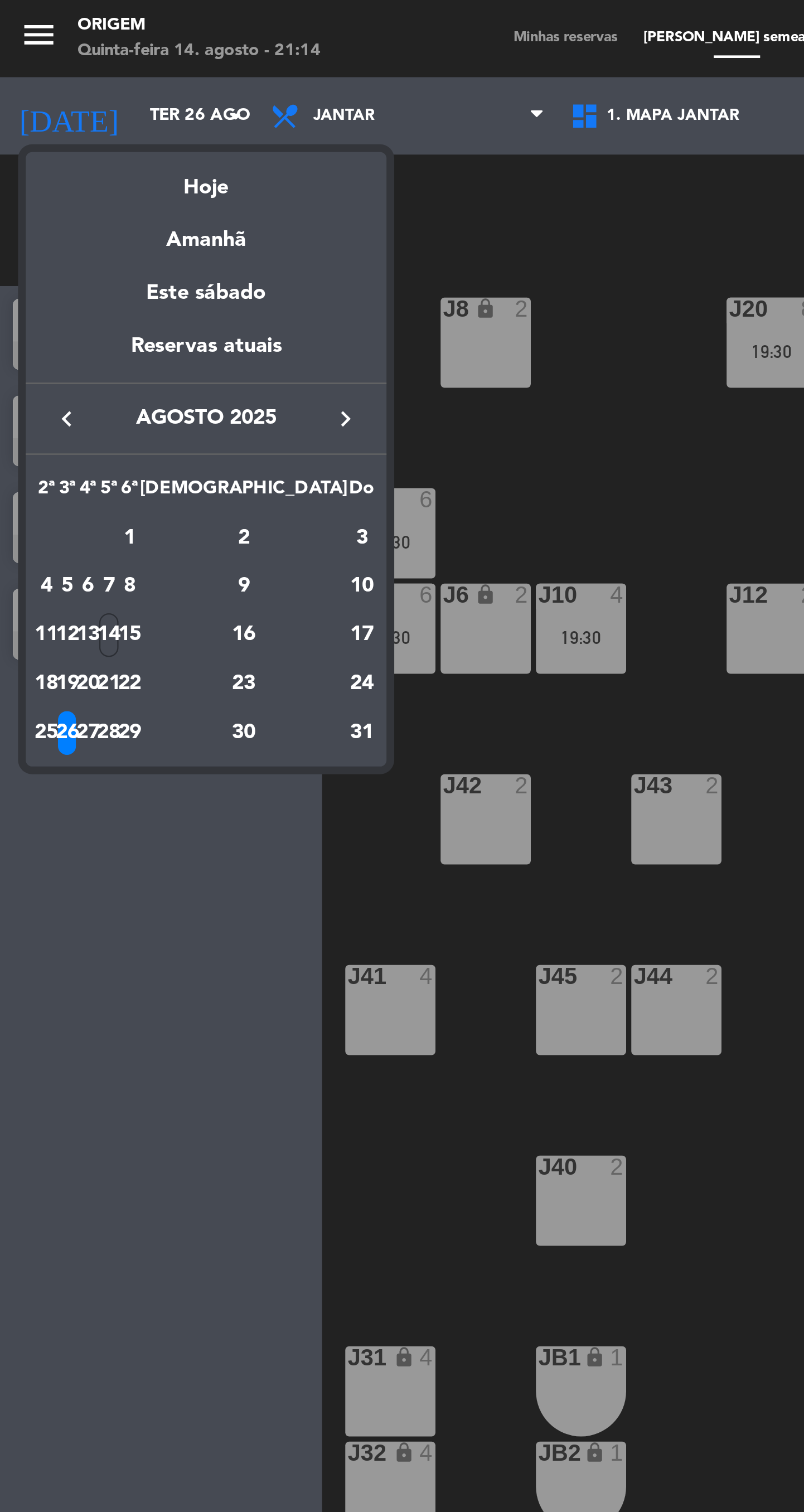
click at [106, 102] on div "Amanhã" at bounding box center [89, 100] width 156 height 23
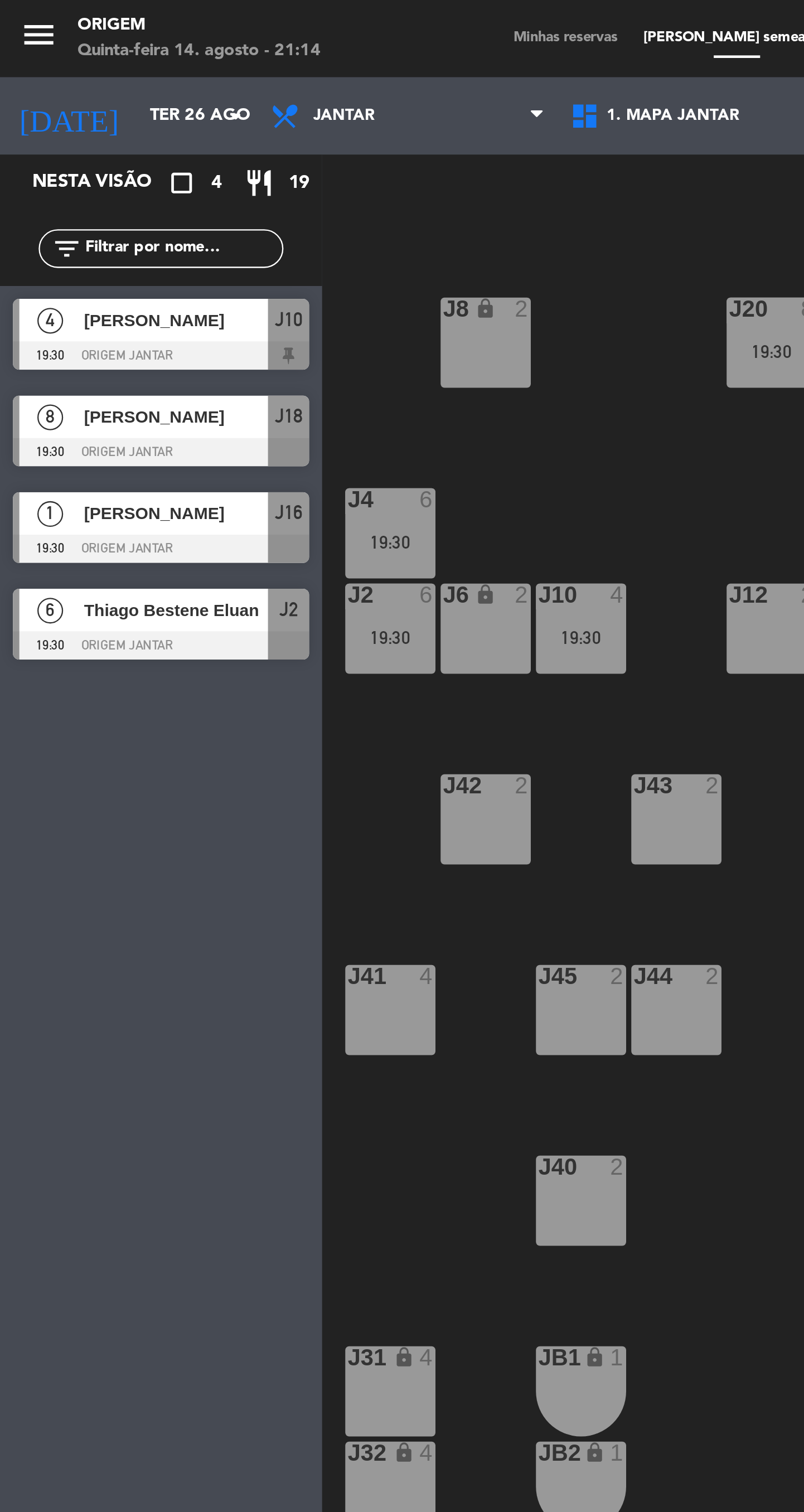
type input "Sex 15 ago"
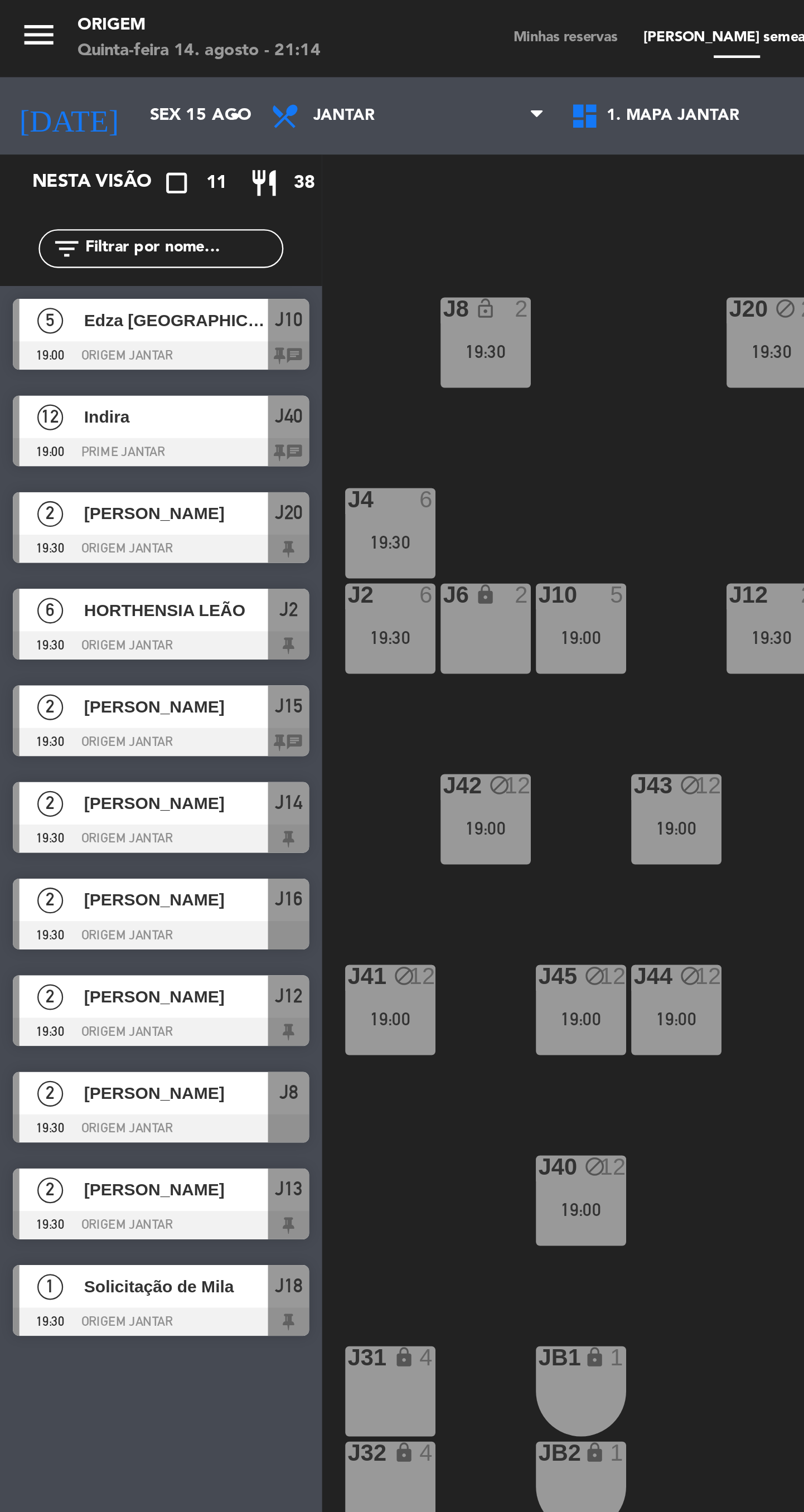
click at [18, 14] on icon "menu" at bounding box center [17, 14] width 17 height 17
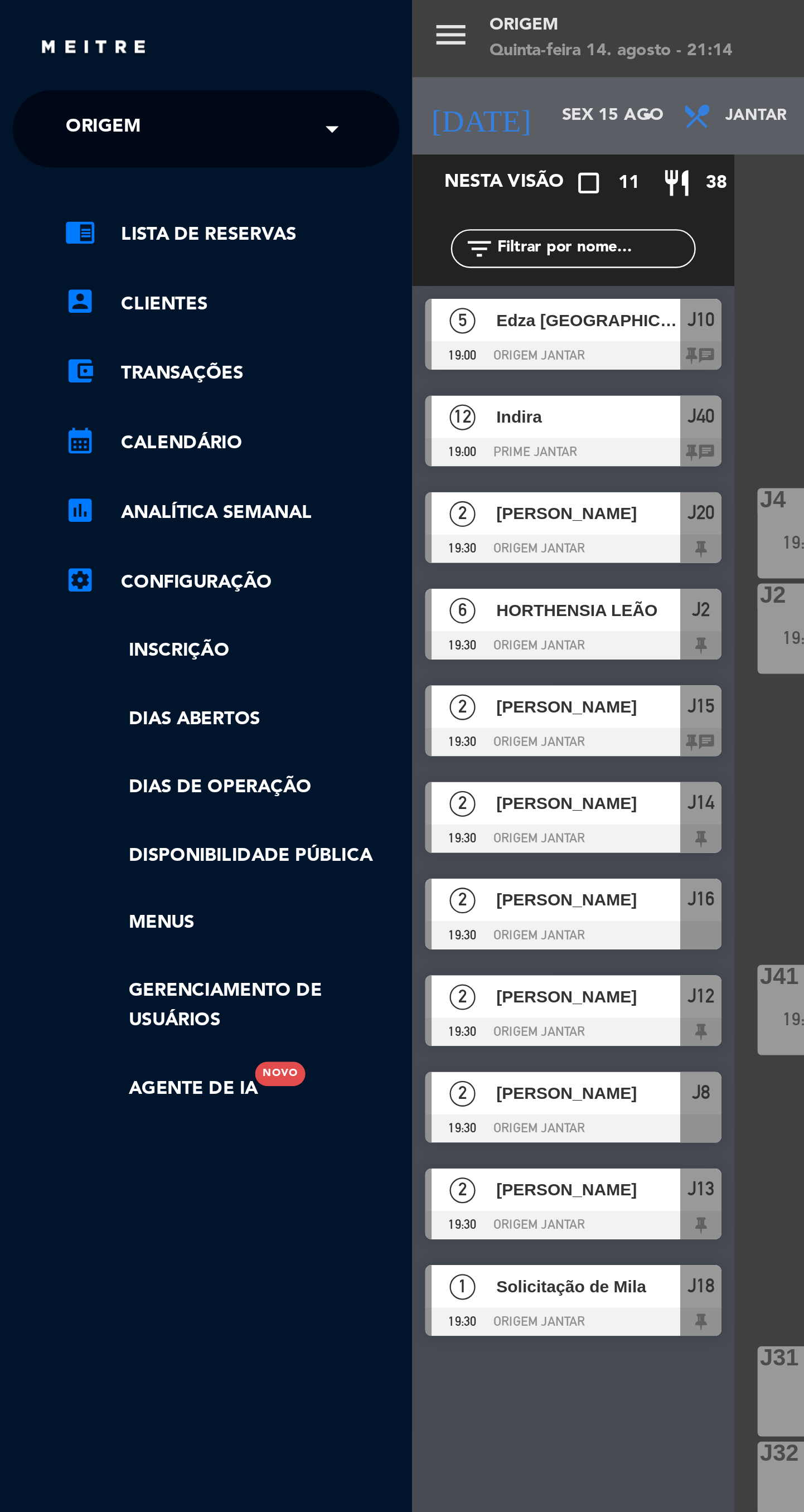
click at [108, 59] on input "text" at bounding box center [90, 56] width 136 height 25
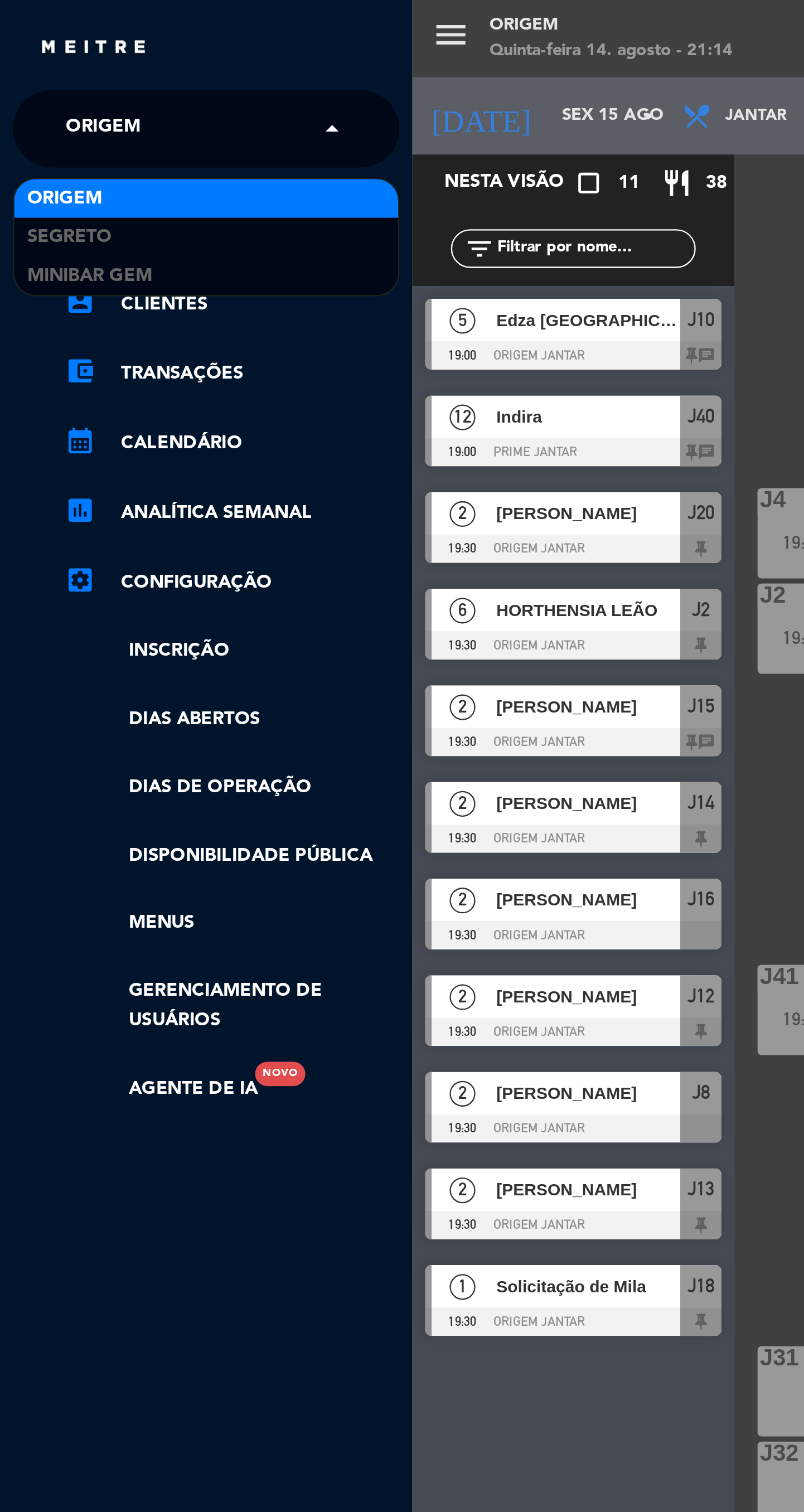
click at [65, 122] on span "MiniBar Gem" at bounding box center [39, 120] width 54 height 13
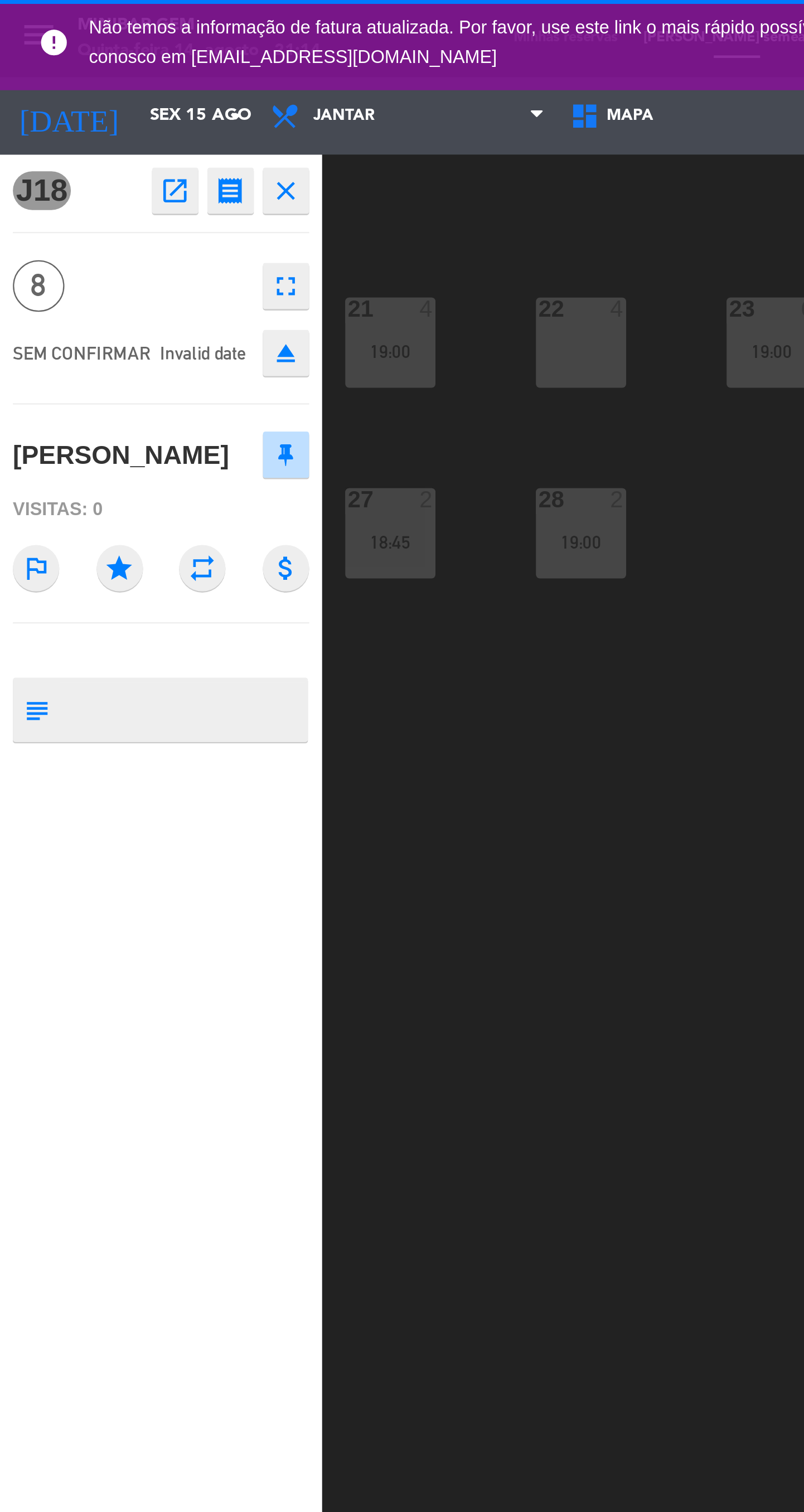
click at [18, 16] on icon "error" at bounding box center [23, 18] width 13 height 13
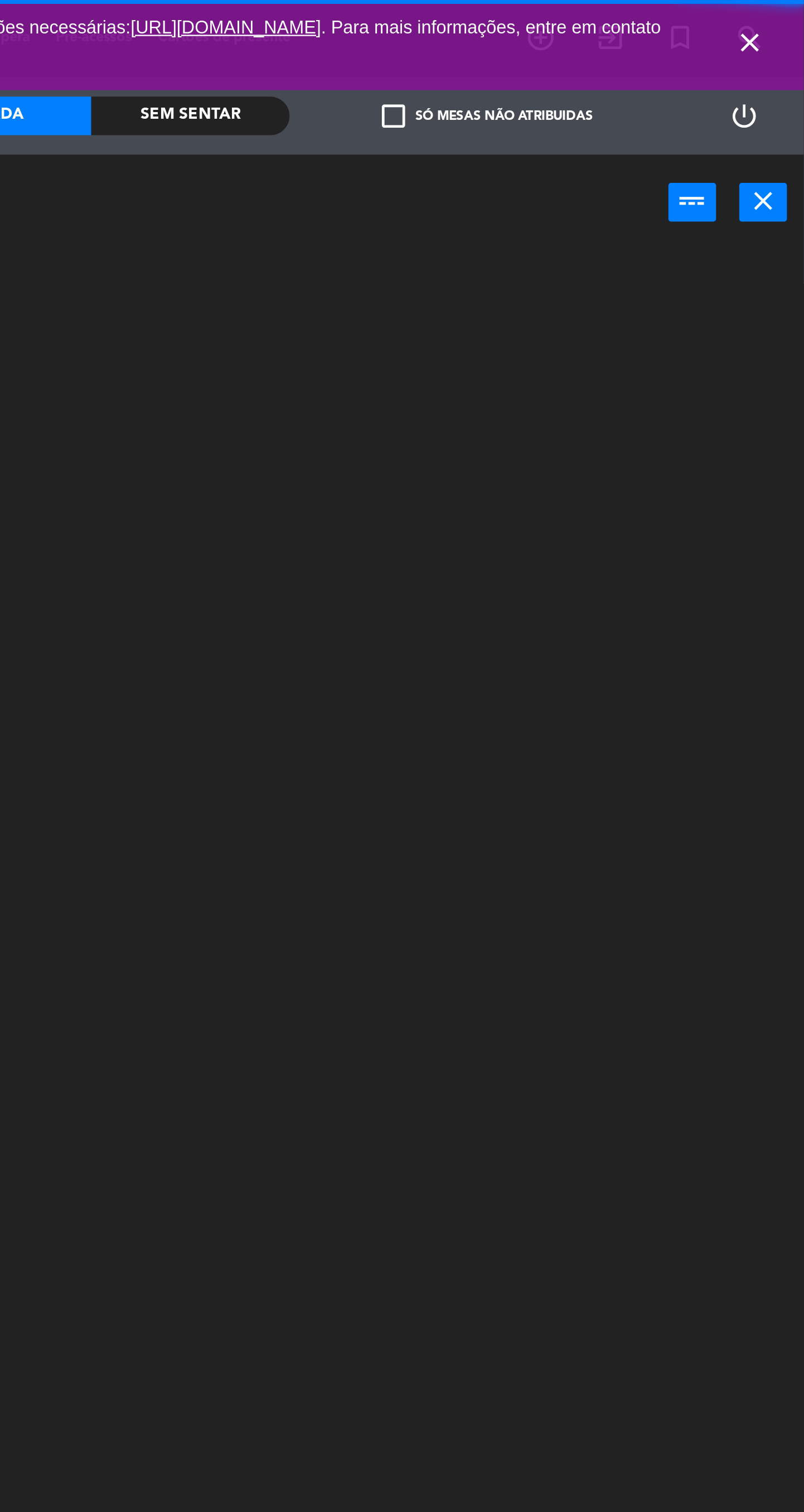
click at [776, 20] on icon "close" at bounding box center [779, 18] width 13 height 13
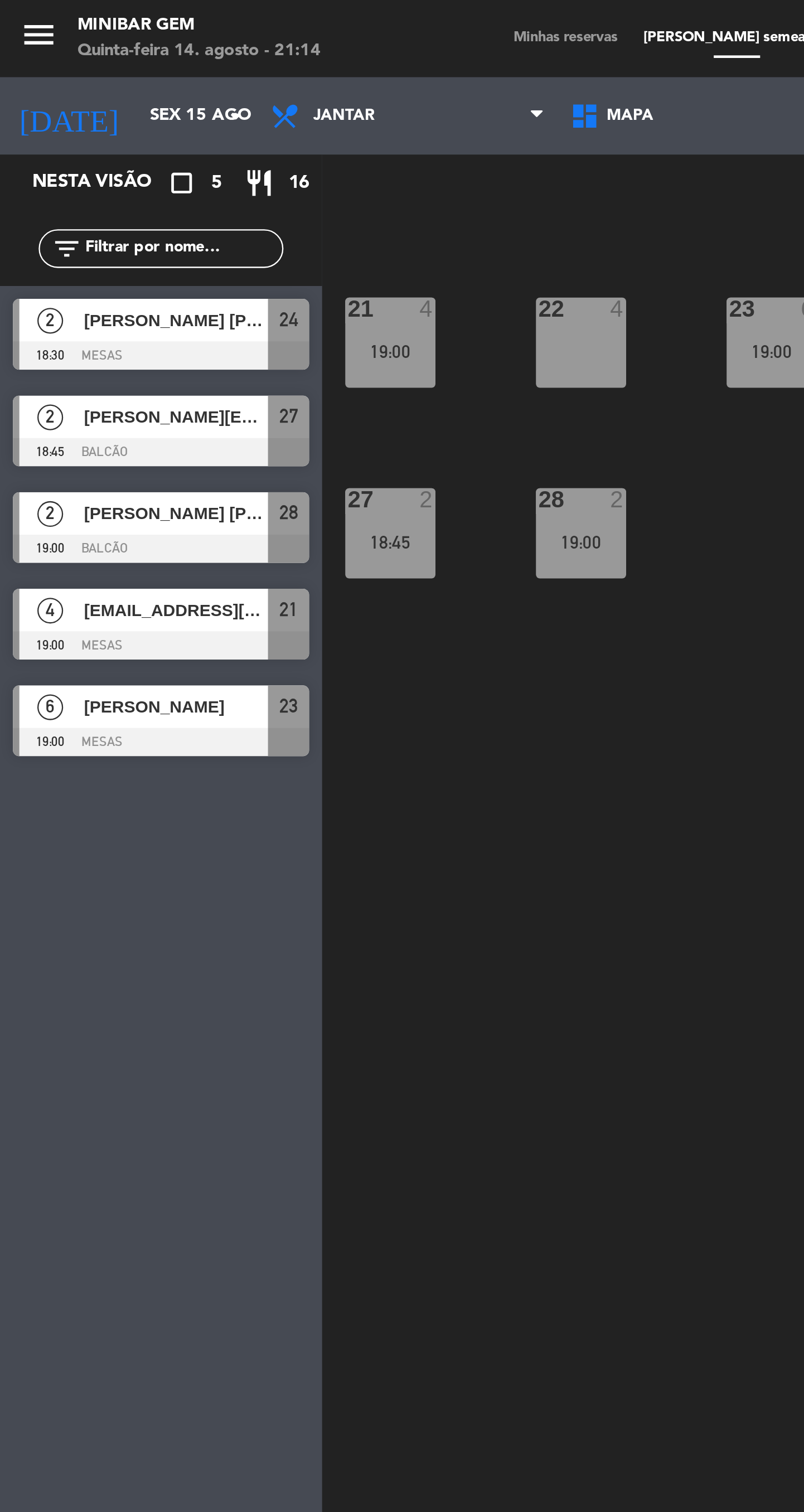
click at [19, 21] on icon "menu" at bounding box center [17, 14] width 17 height 17
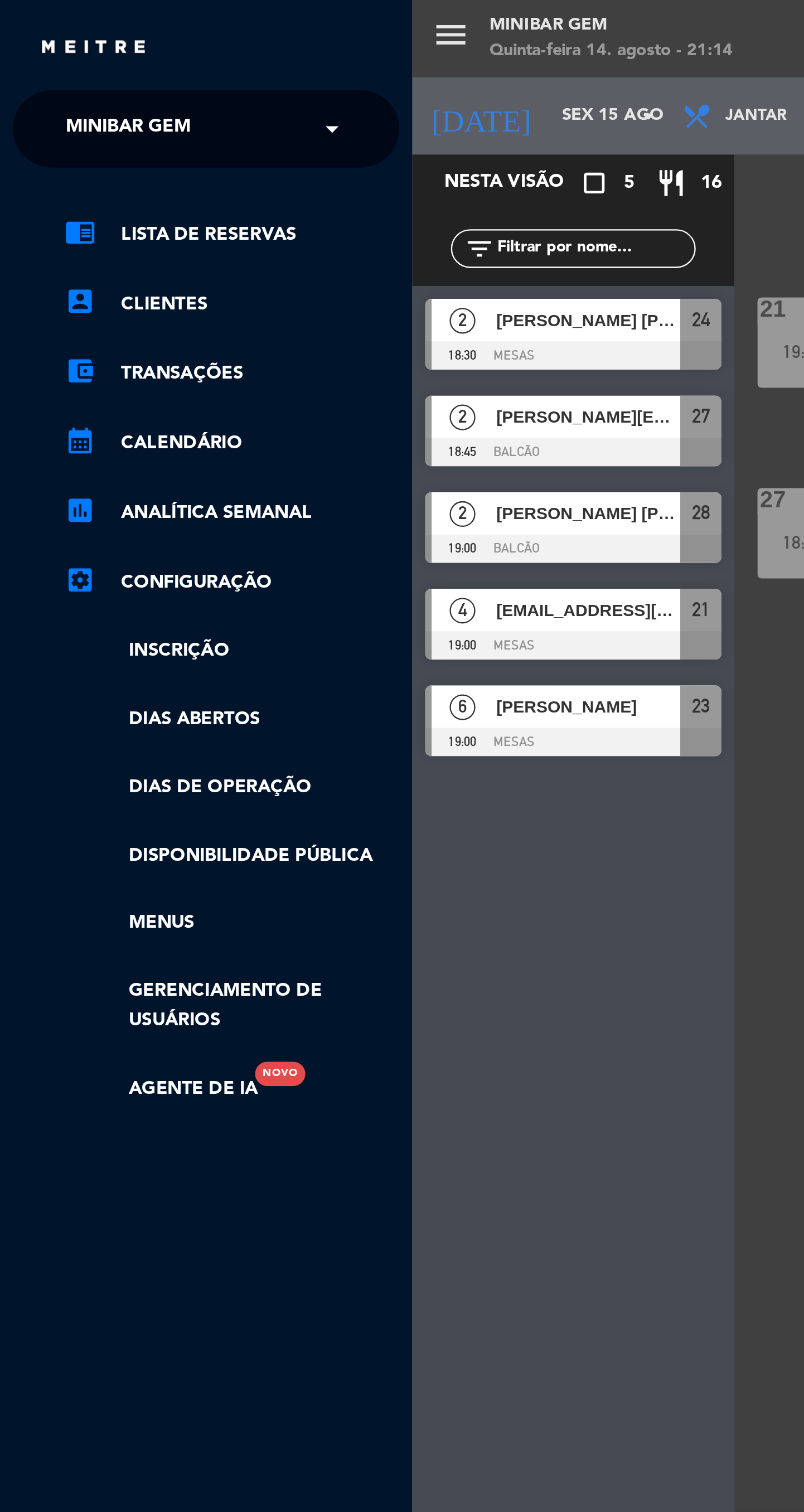
click at [93, 57] on div "× MiniBar Gem" at bounding box center [61, 56] width 75 height 24
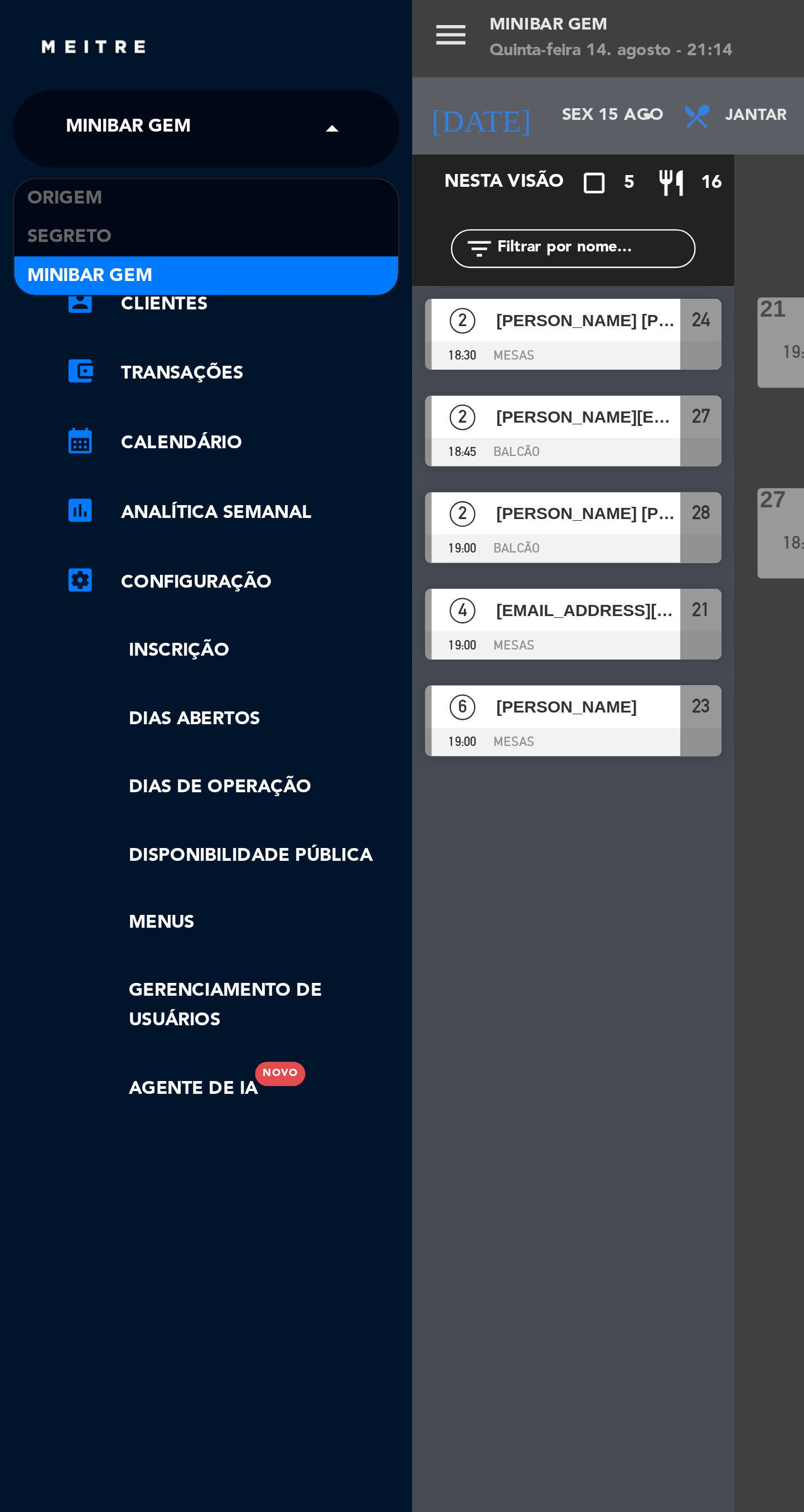
click at [85, 99] on div "Segreto" at bounding box center [89, 102] width 166 height 17
